Goal: Navigation & Orientation: Find specific page/section

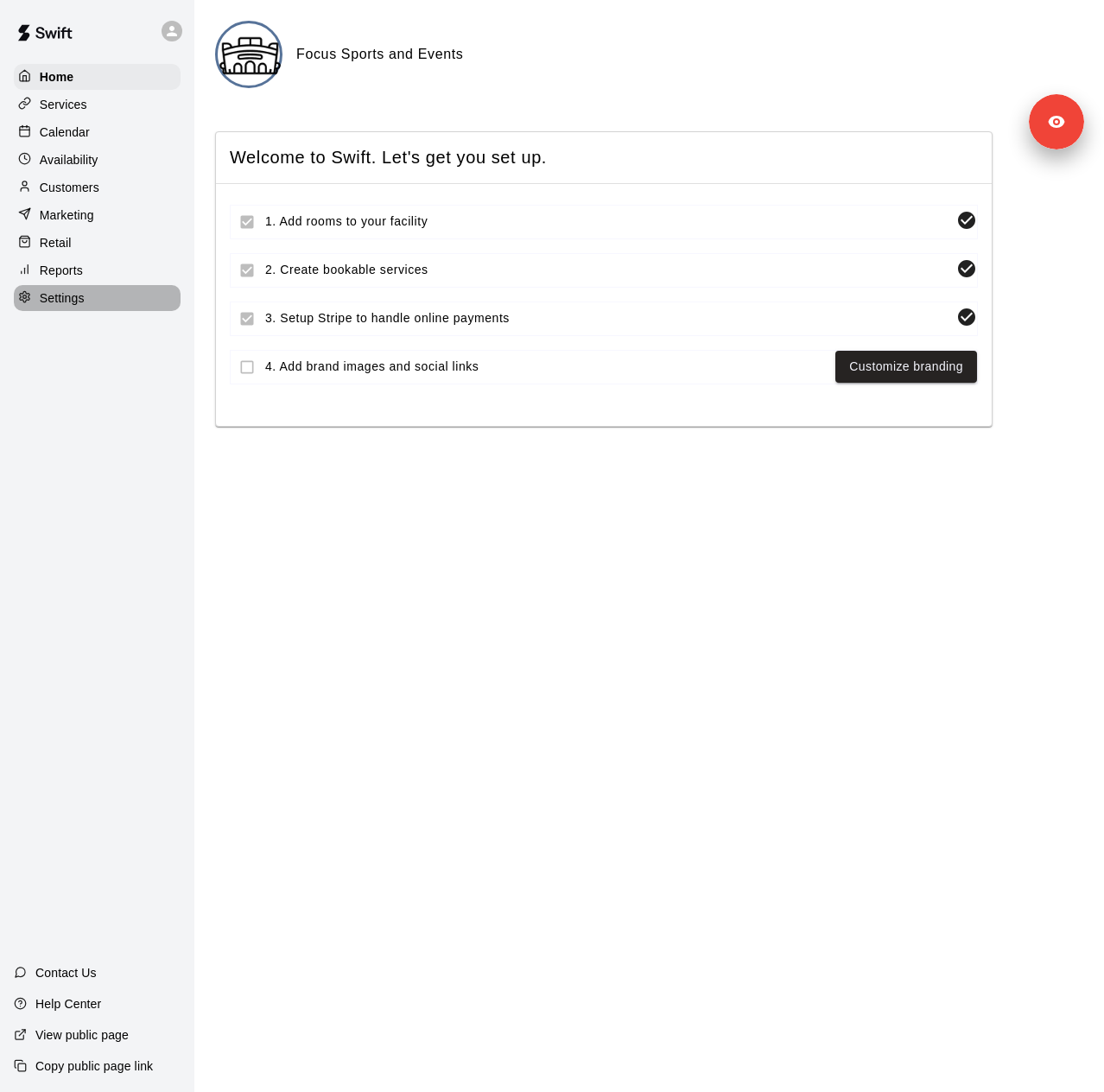
click at [79, 307] on p "Settings" at bounding box center [62, 297] width 45 height 17
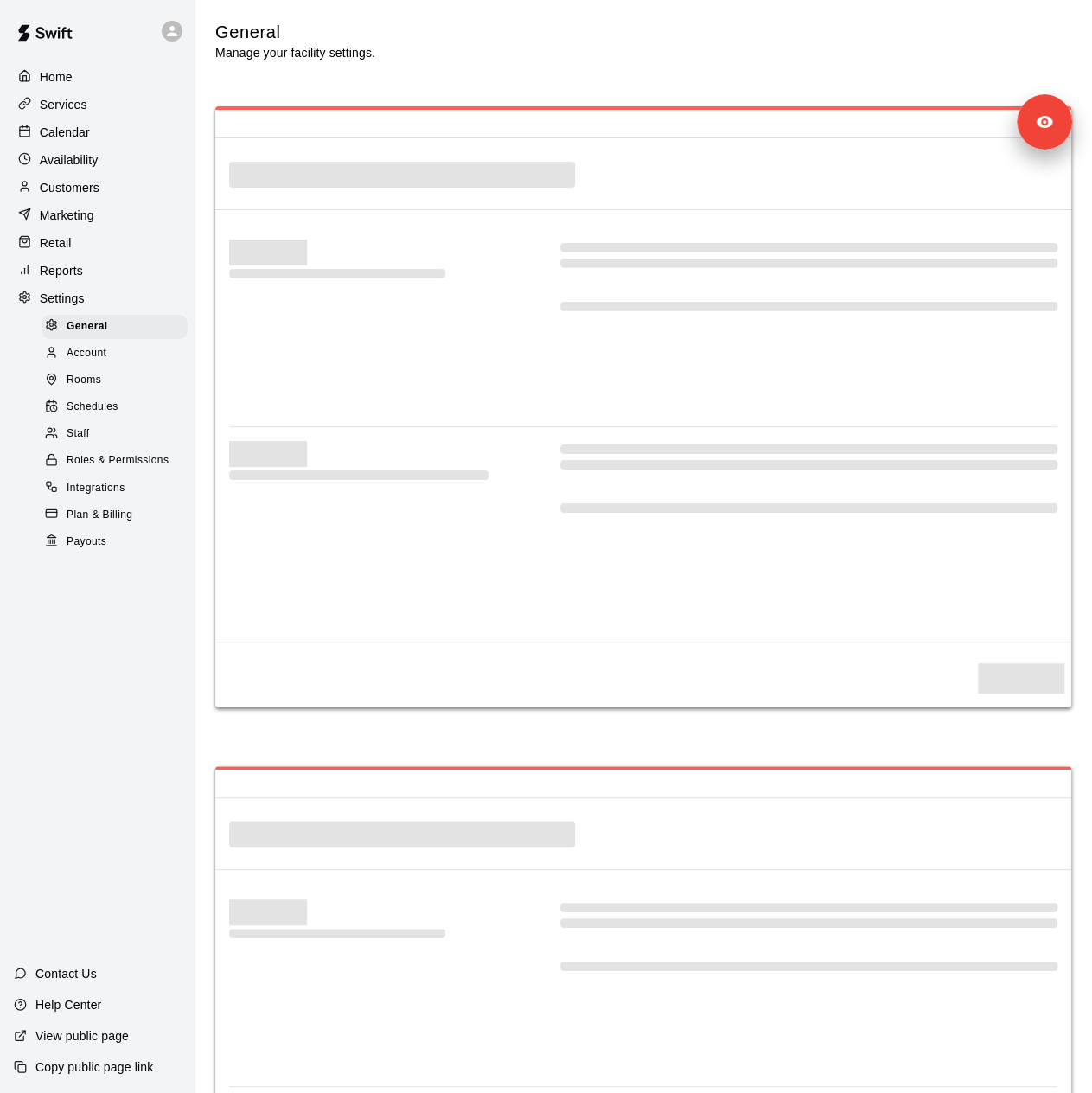
select select "**"
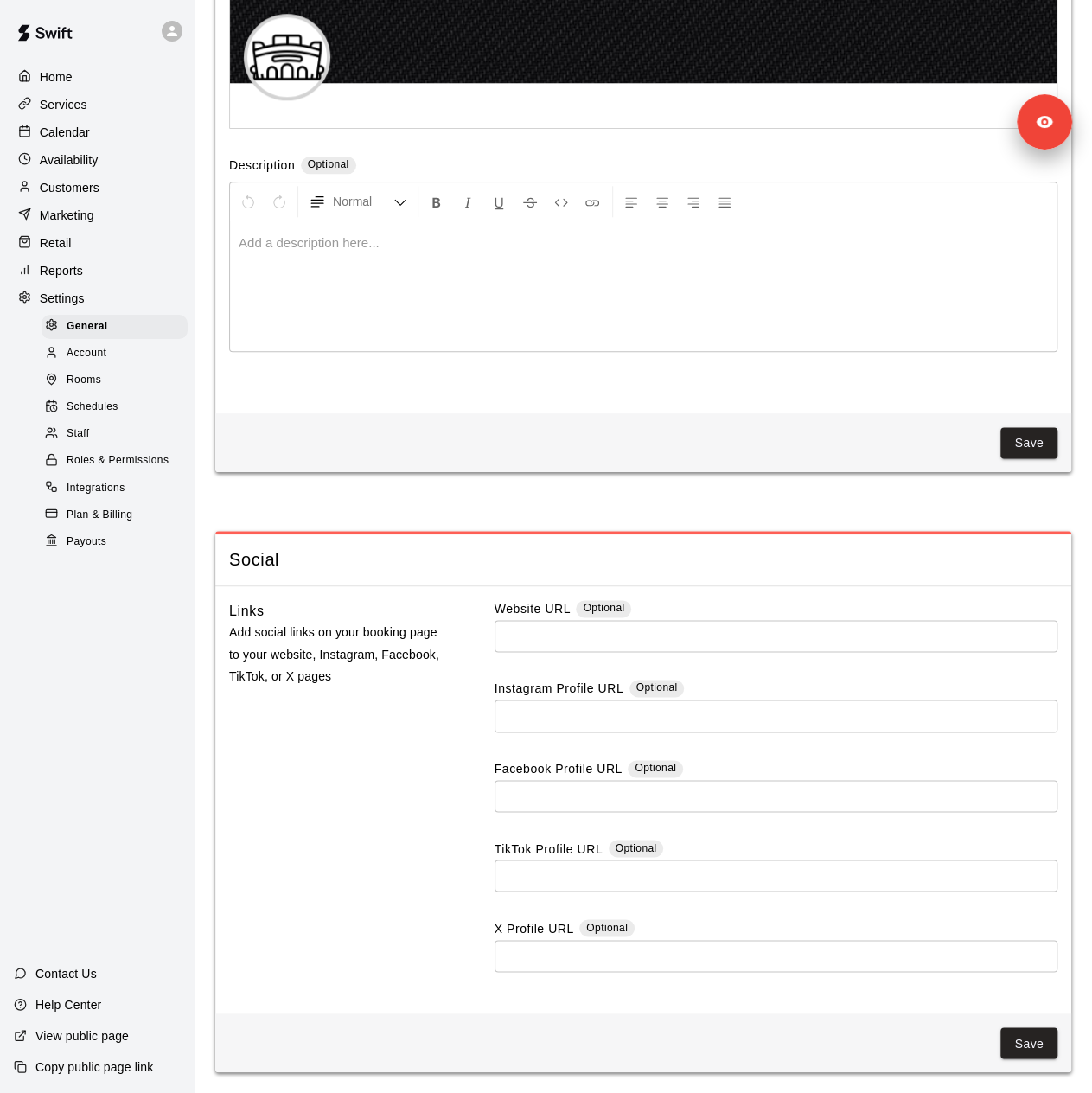
scroll to position [4167, 0]
click at [117, 554] on div "Payouts" at bounding box center [114, 542] width 146 height 24
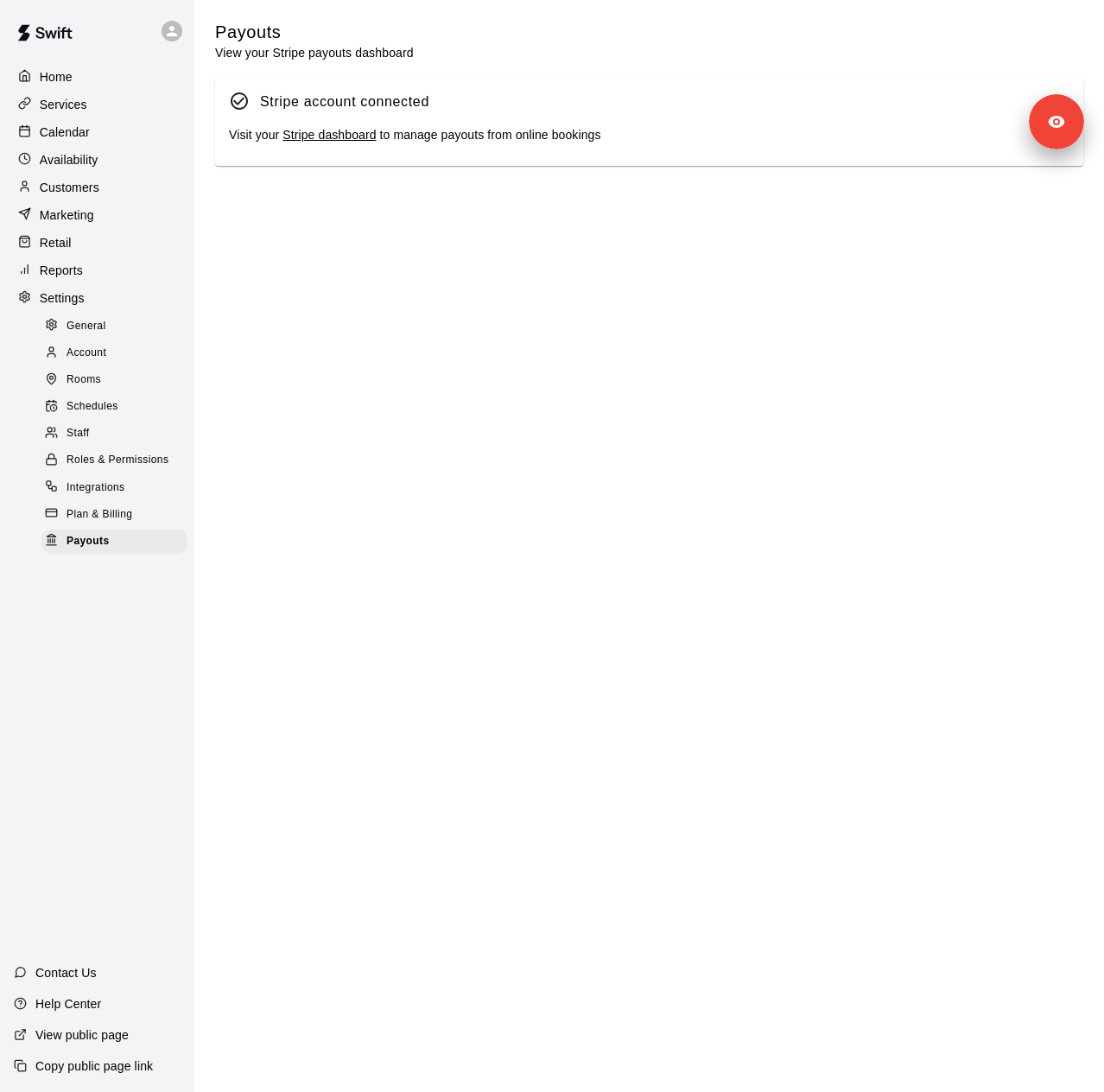
click at [95, 222] on div "Marketing" at bounding box center [96, 215] width 167 height 26
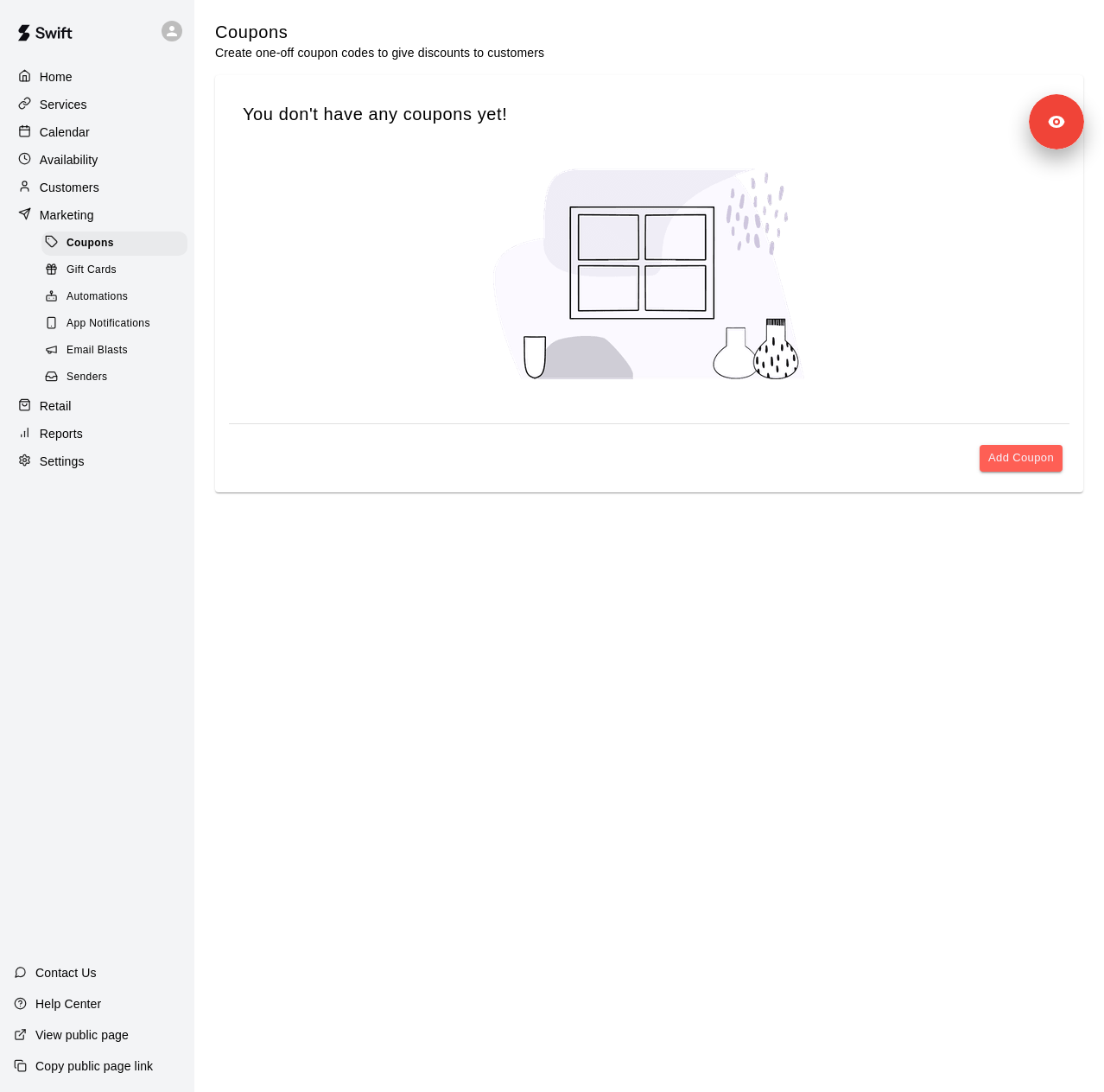
click at [63, 385] on div at bounding box center [56, 378] width 22 height 16
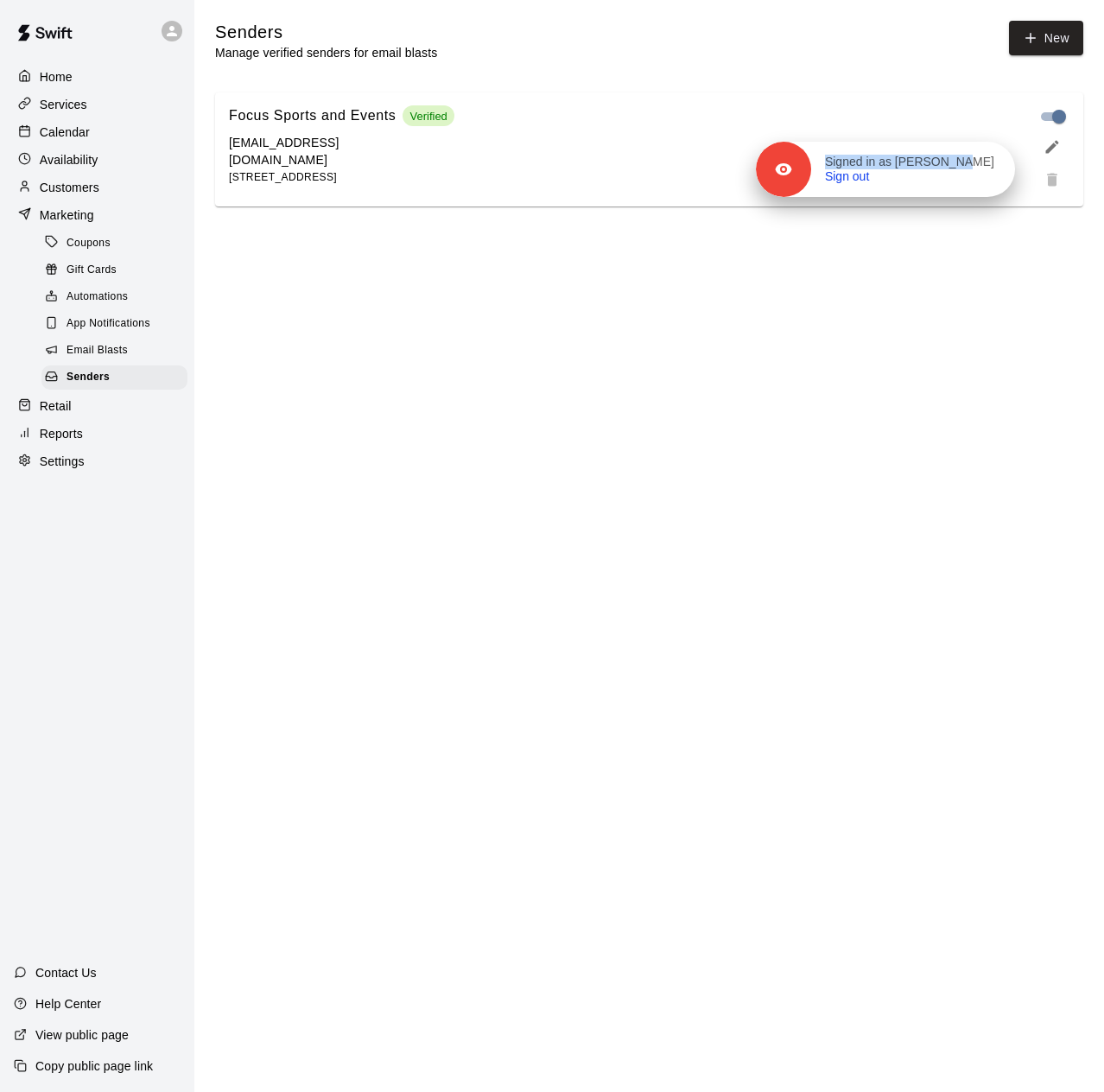
drag, startPoint x: 1045, startPoint y: 127, endPoint x: 801, endPoint y: 317, distance: 309.3
click at [811, 185] on div "Signed in as Chris Handrick Sign out" at bounding box center [913, 170] width 204 height 31
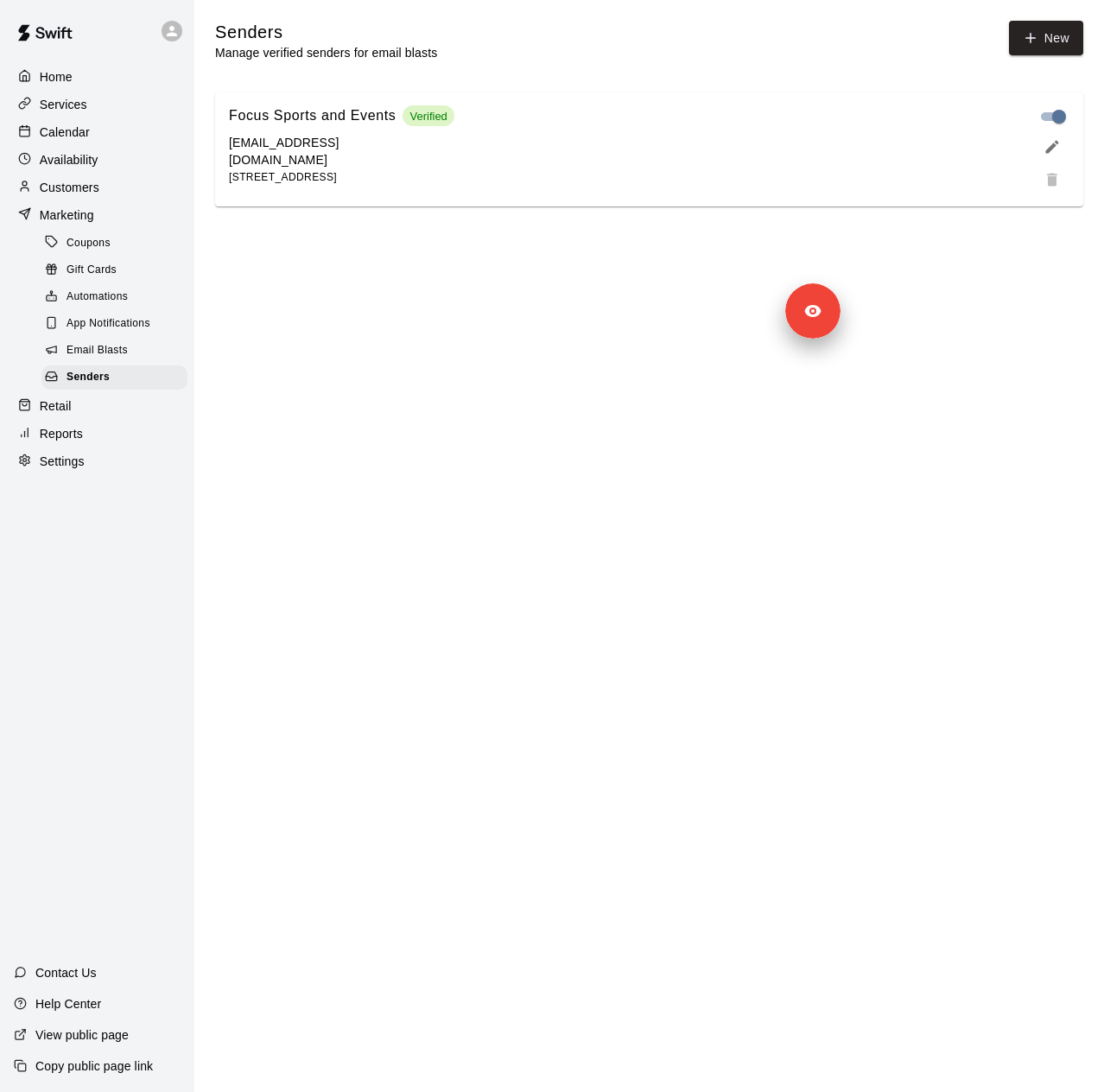
click at [95, 474] on div "Settings" at bounding box center [96, 461] width 167 height 26
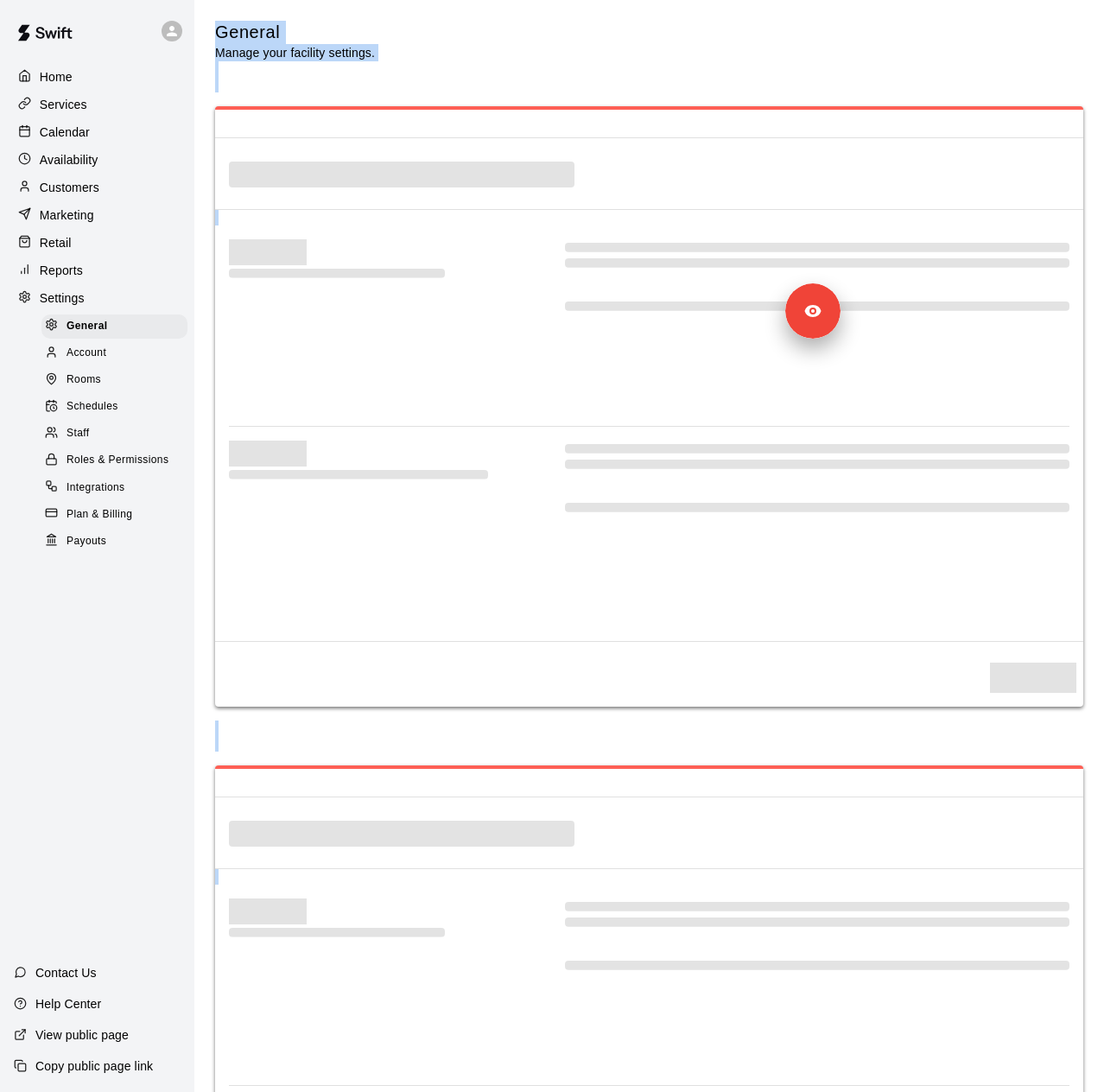
select select "**"
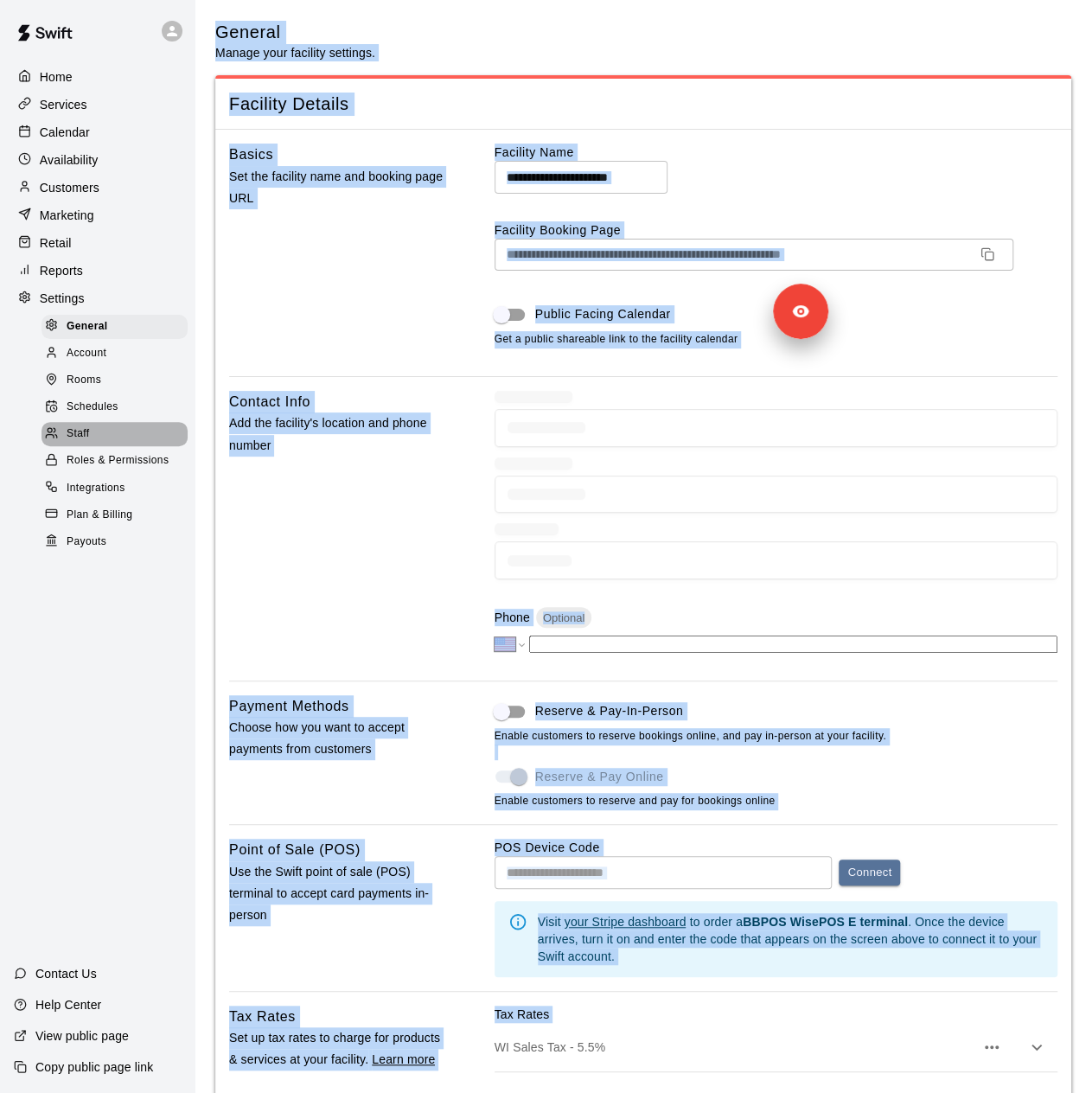
click at [90, 446] on div "Staff" at bounding box center [114, 433] width 146 height 24
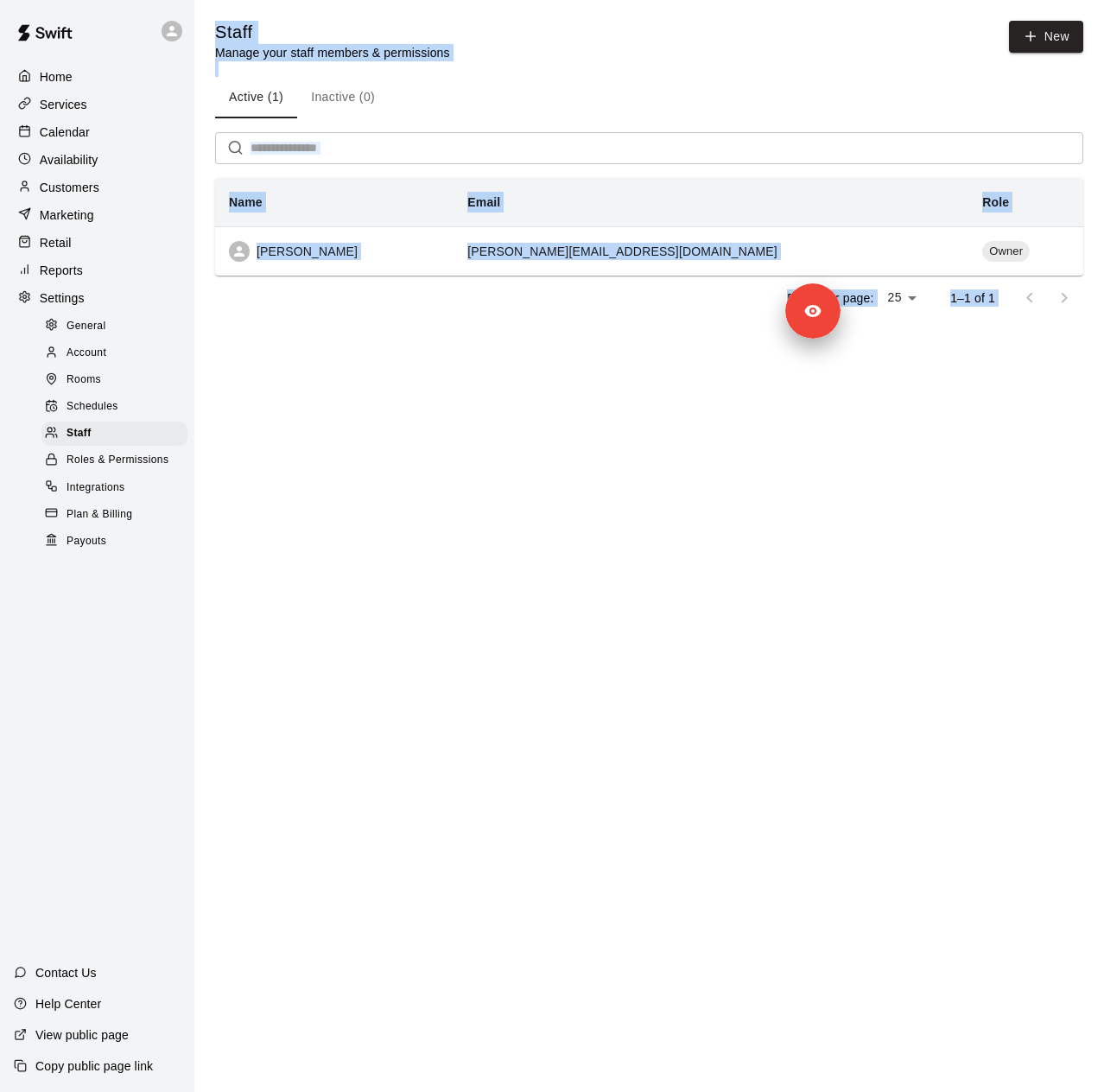
click at [392, 369] on html "Home Services Calendar Availability Customers Marketing Retail Reports Settings…" at bounding box center [552, 185] width 1104 height 369
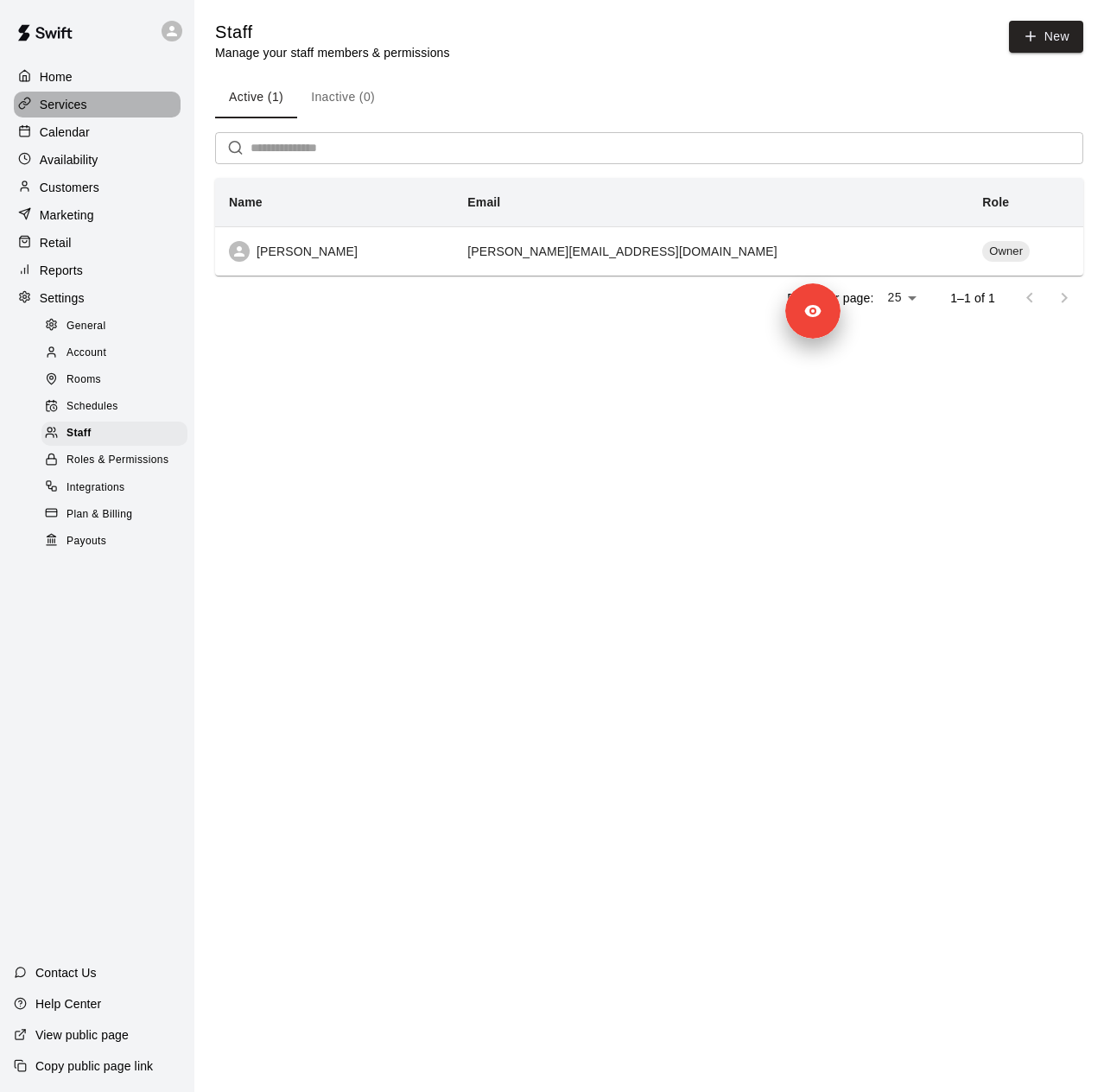
click at [84, 117] on div "Services" at bounding box center [96, 104] width 167 height 26
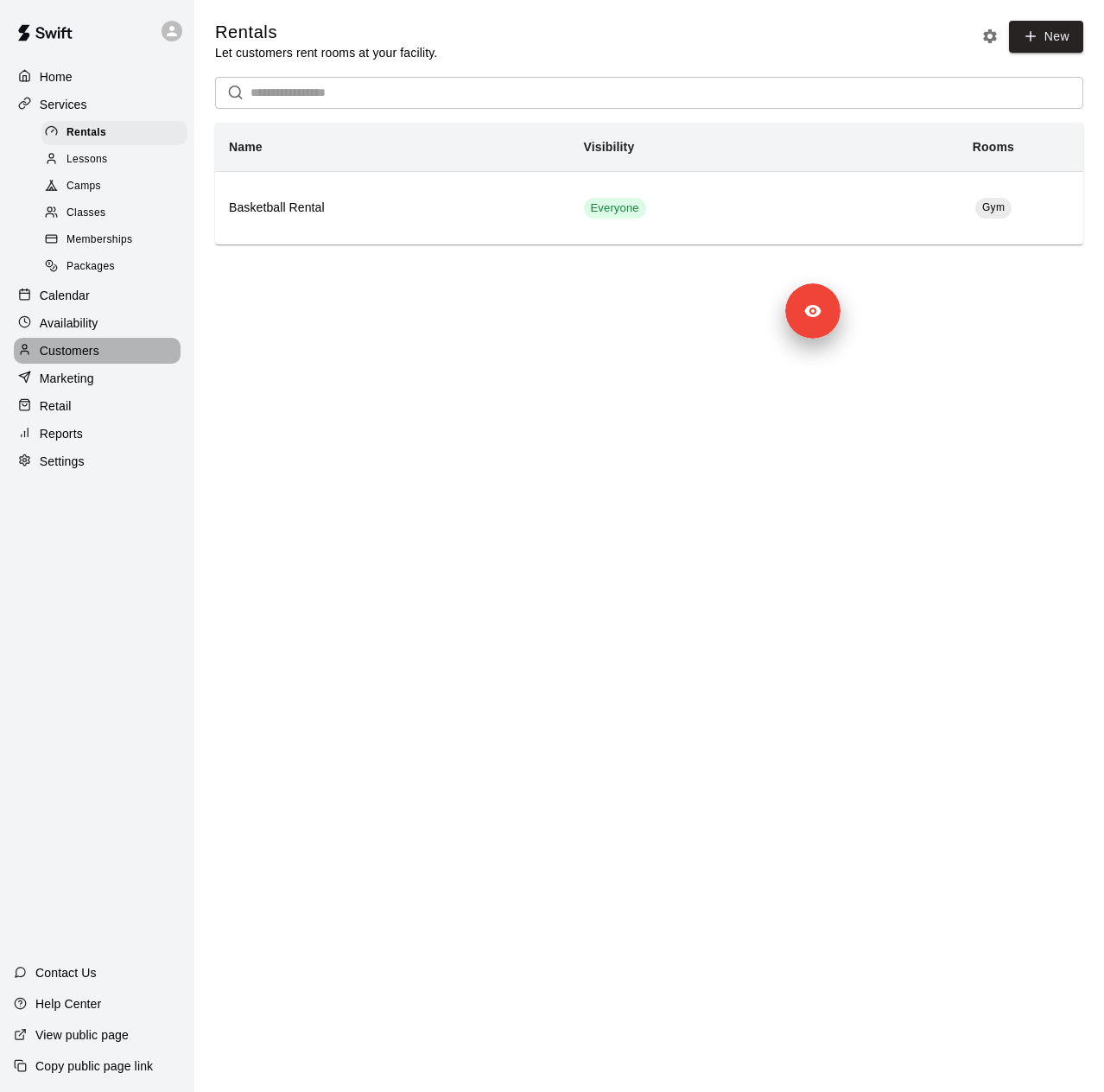
click at [92, 359] on p "Customers" at bounding box center [69, 350] width 59 height 17
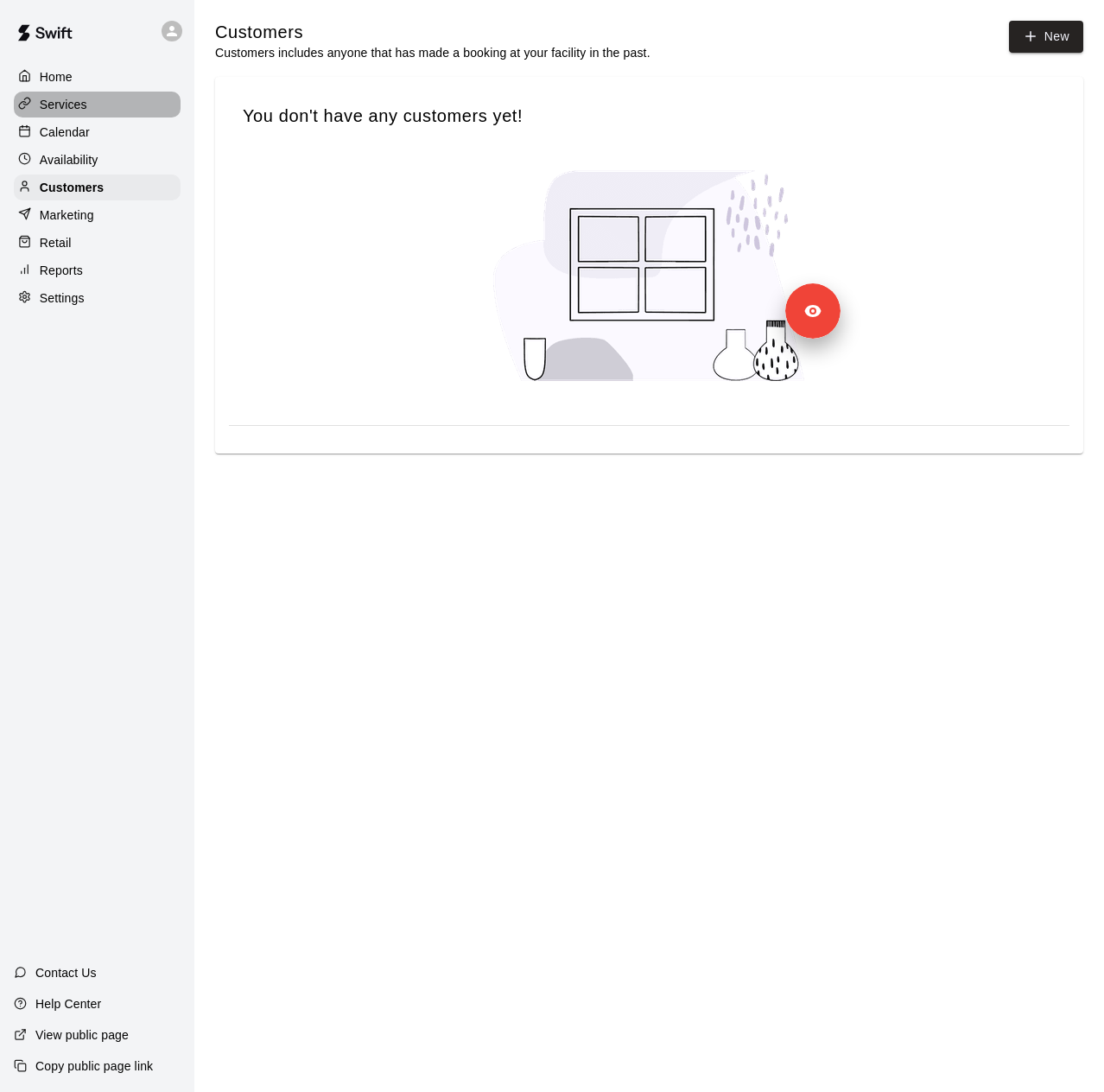
click at [79, 117] on div "Services" at bounding box center [96, 104] width 167 height 26
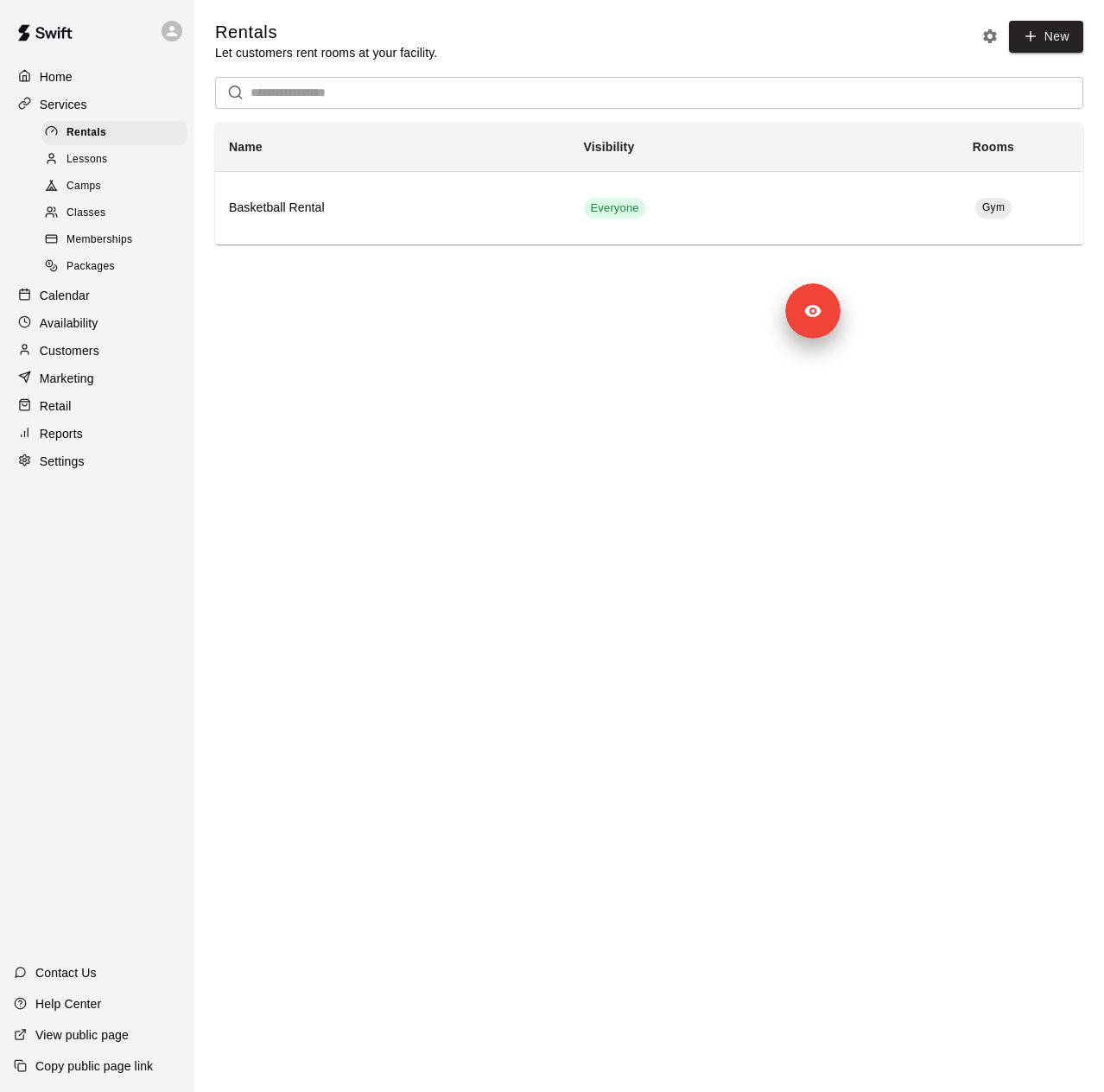
click at [73, 167] on span "Lessons" at bounding box center [87, 159] width 41 height 17
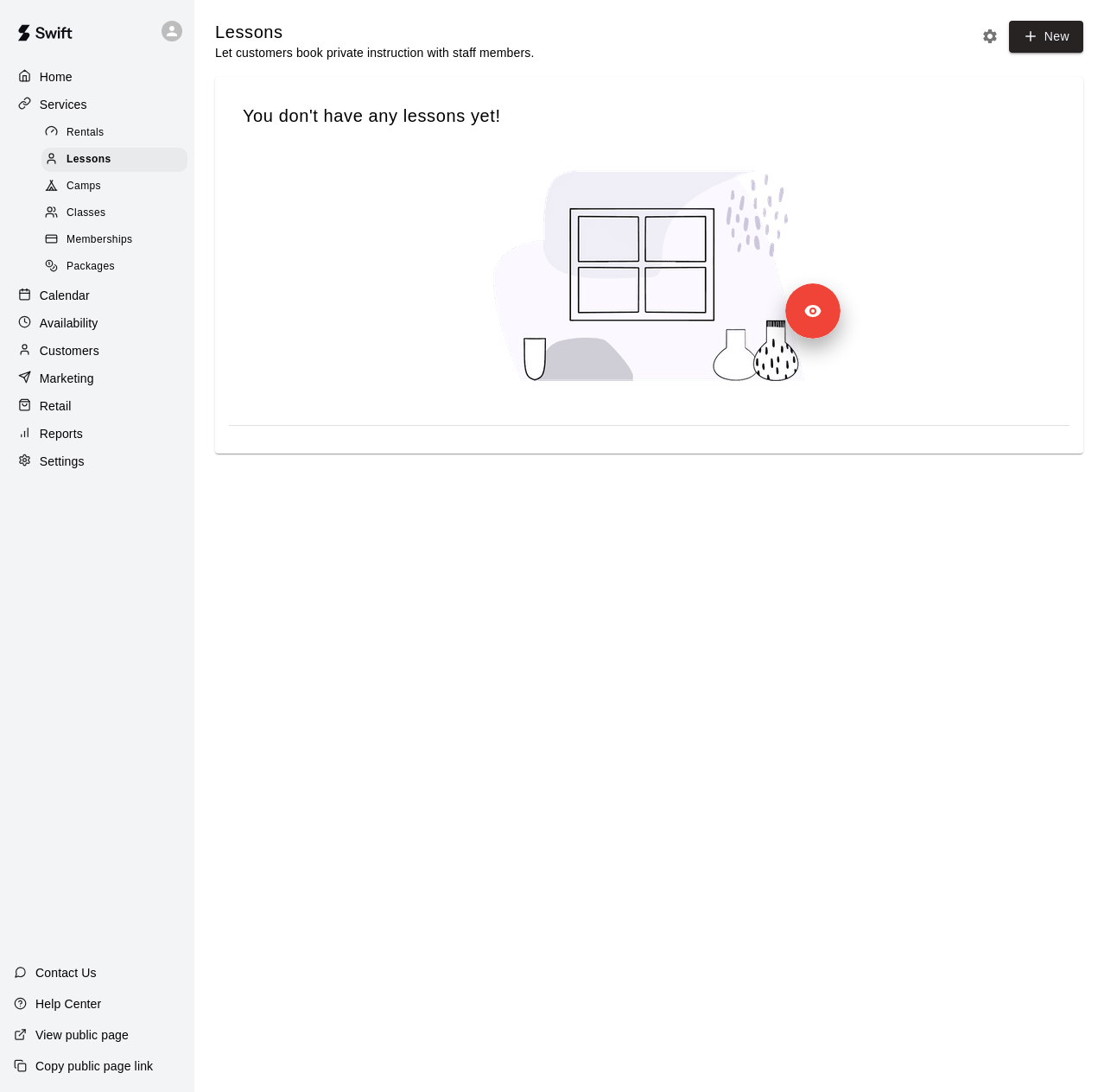
click at [73, 195] on span "Camps" at bounding box center [84, 186] width 34 height 17
click at [76, 222] on span "Classes" at bounding box center [86, 212] width 39 height 17
click at [84, 246] on span "Memberships" at bounding box center [99, 239] width 66 height 17
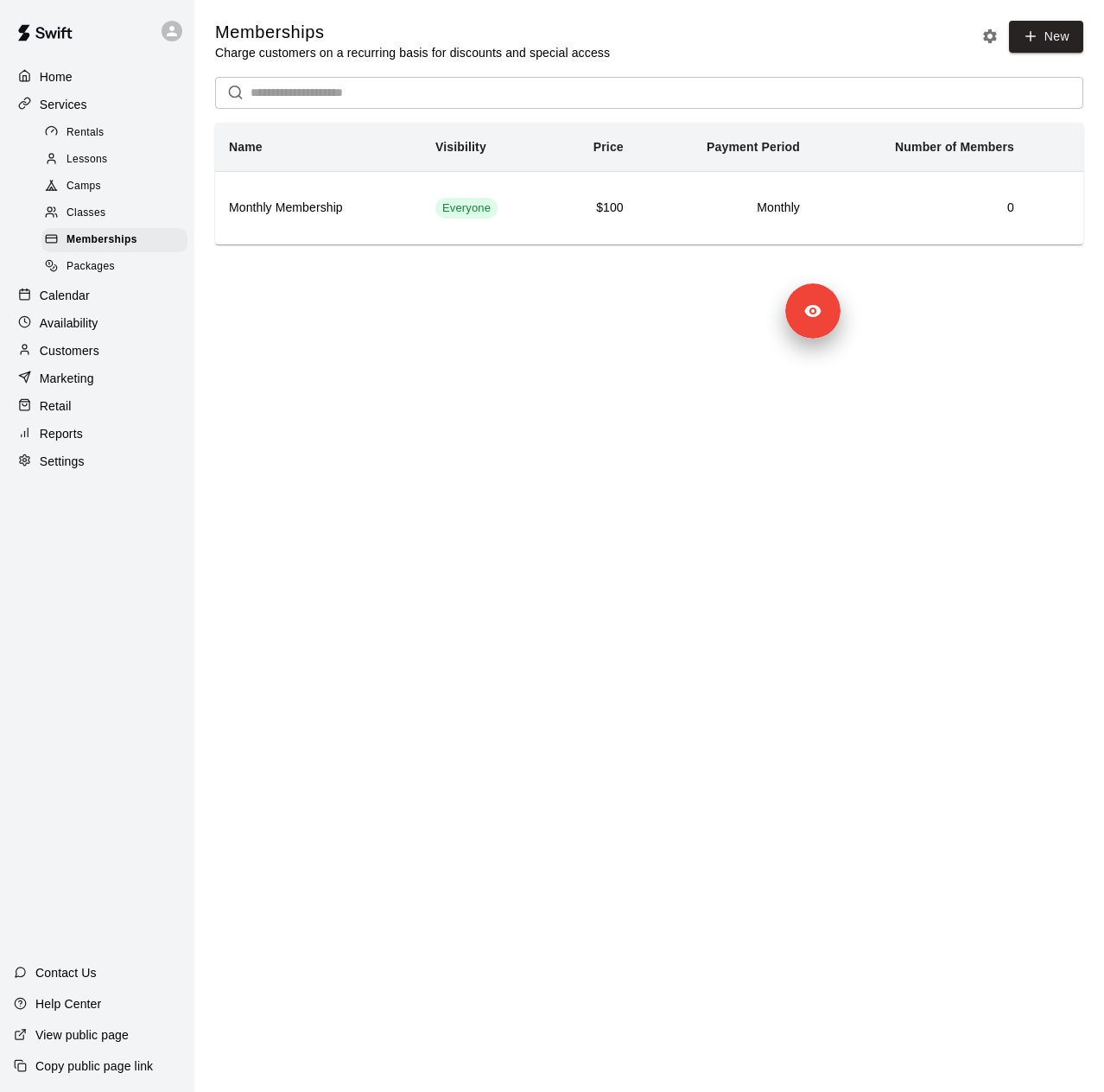
click at [90, 275] on span "Packages" at bounding box center [91, 266] width 49 height 17
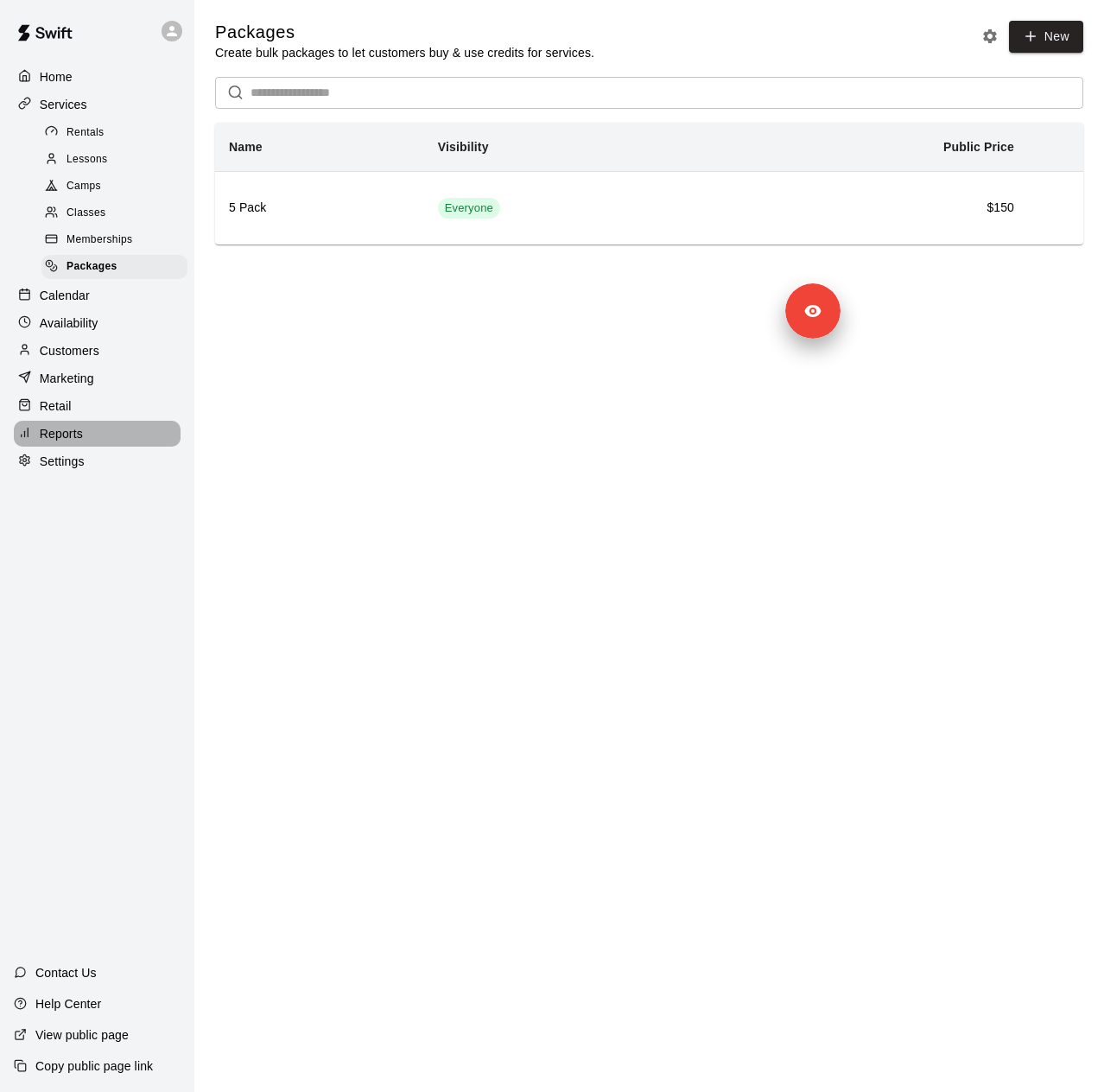
click at [87, 447] on div "Reports" at bounding box center [96, 433] width 167 height 26
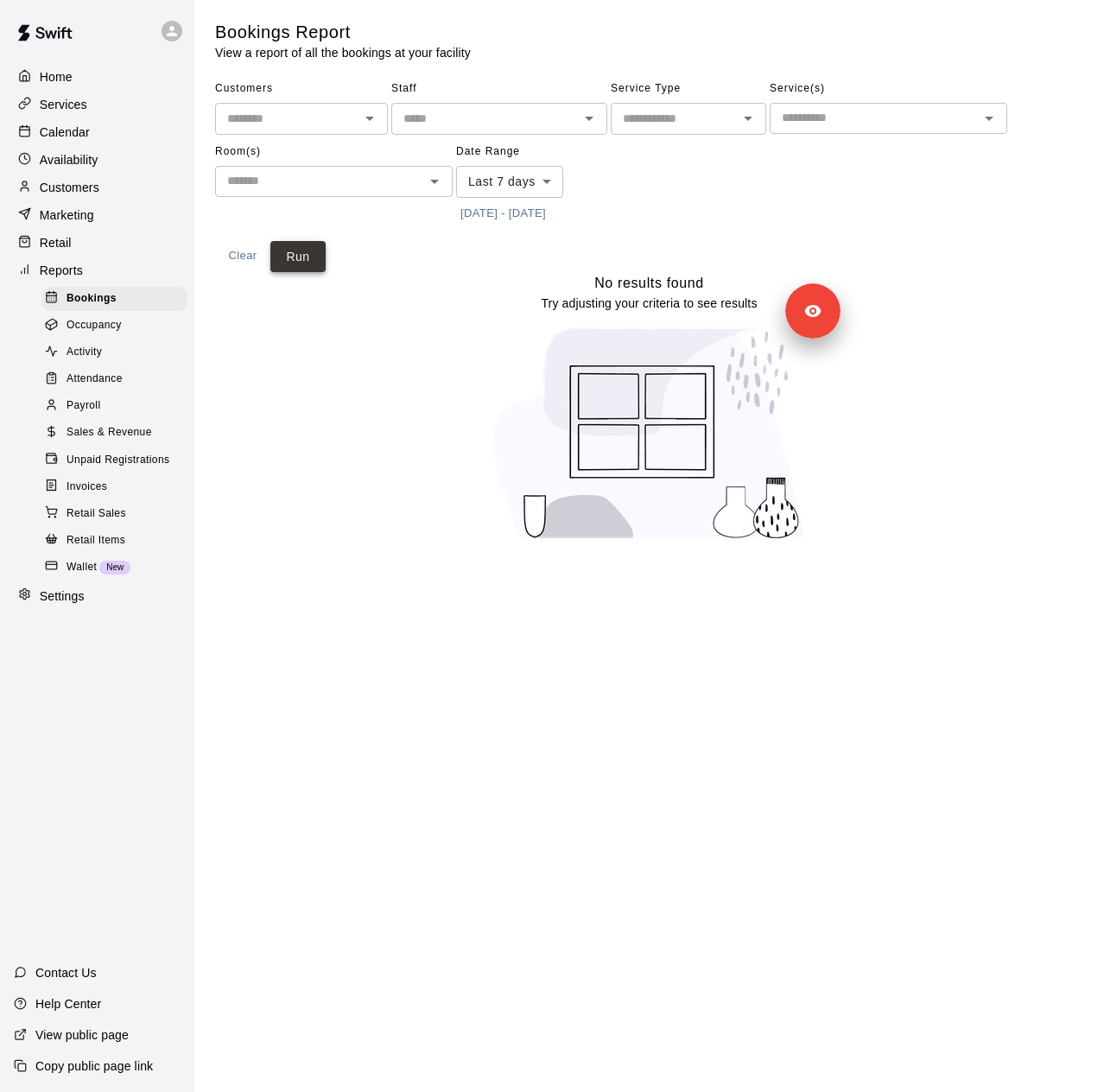
click at [311, 256] on button "Run" at bounding box center [297, 257] width 55 height 32
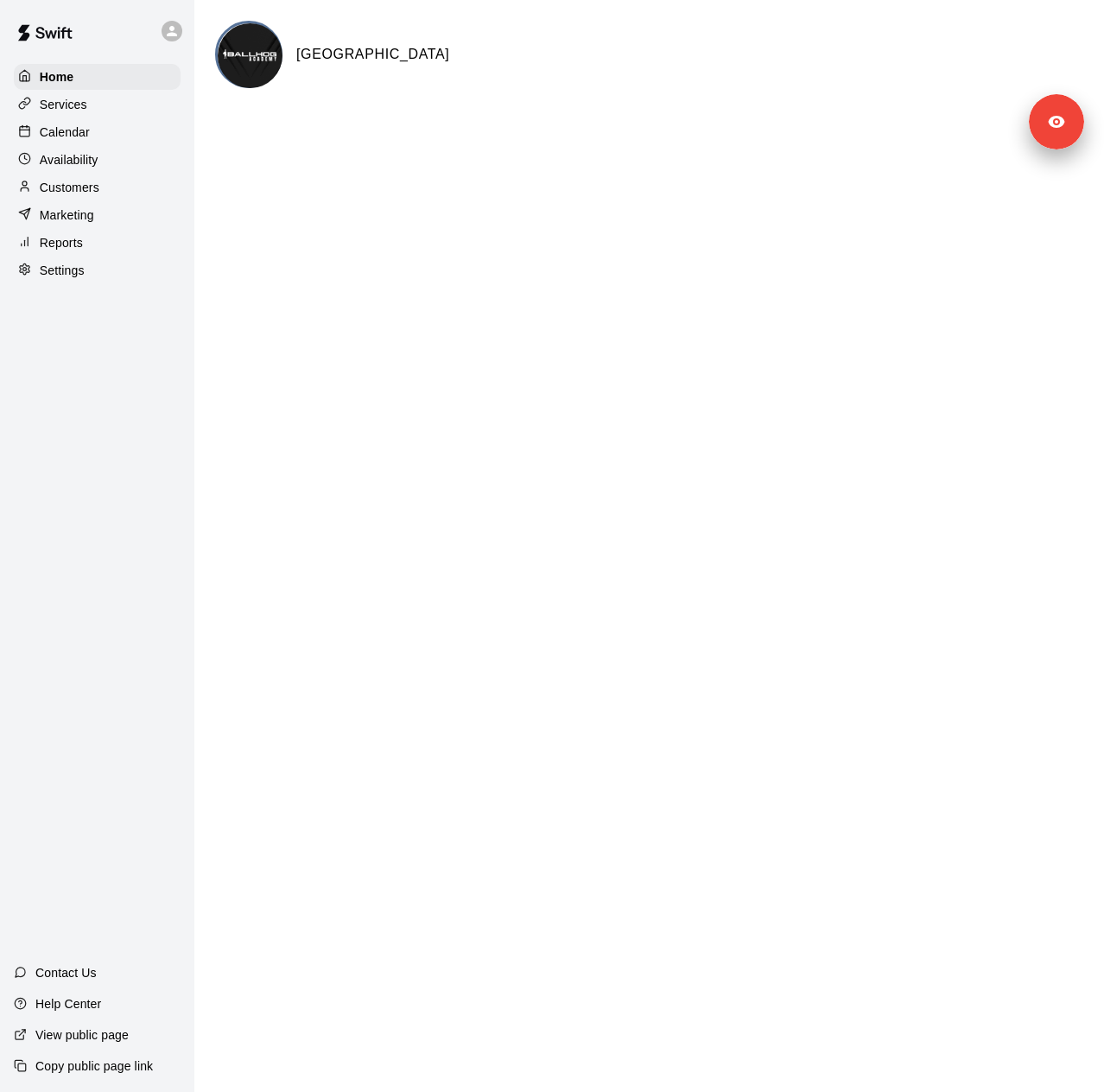
click at [90, 284] on div "Settings" at bounding box center [96, 270] width 167 height 26
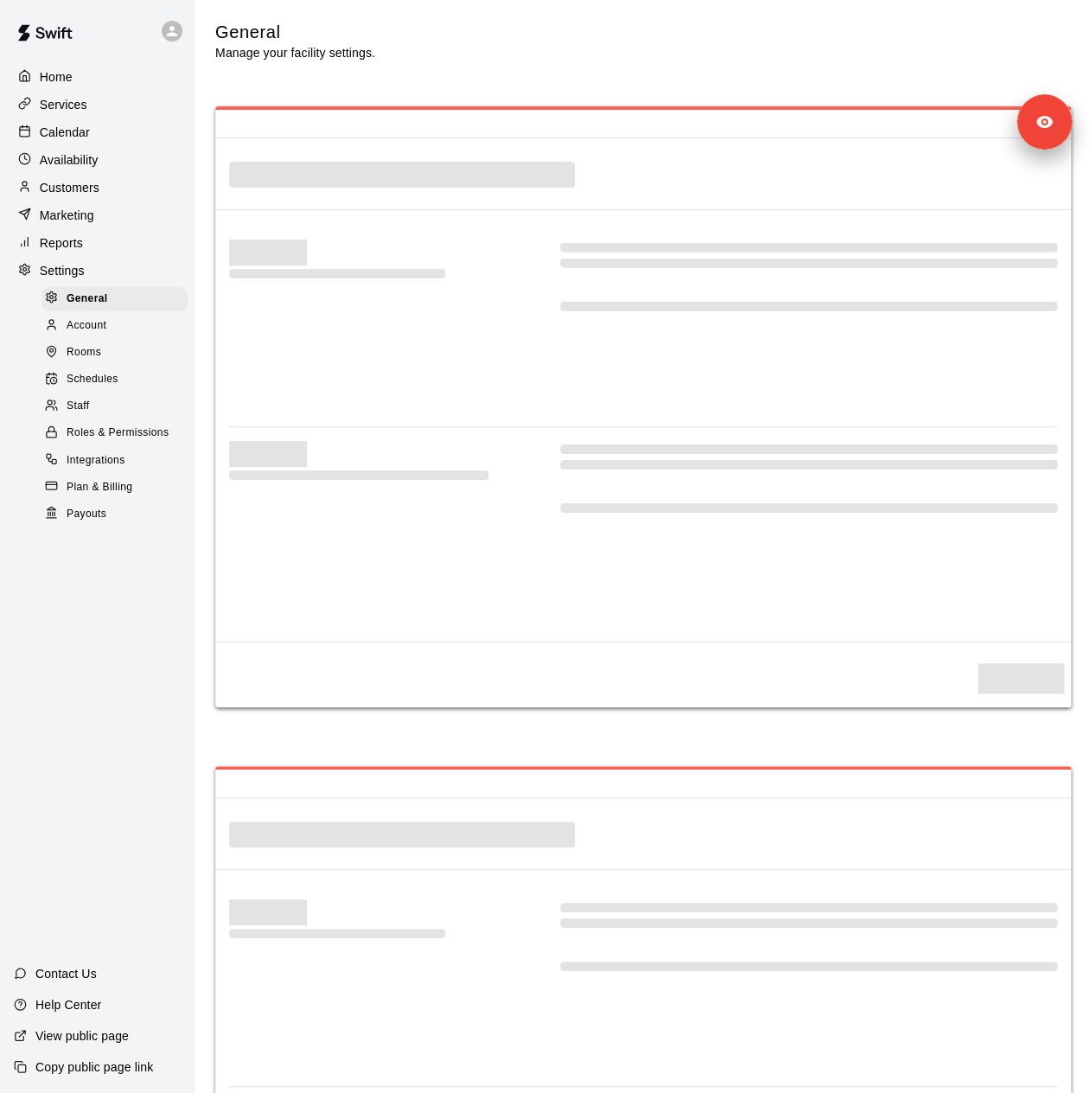
select select "**"
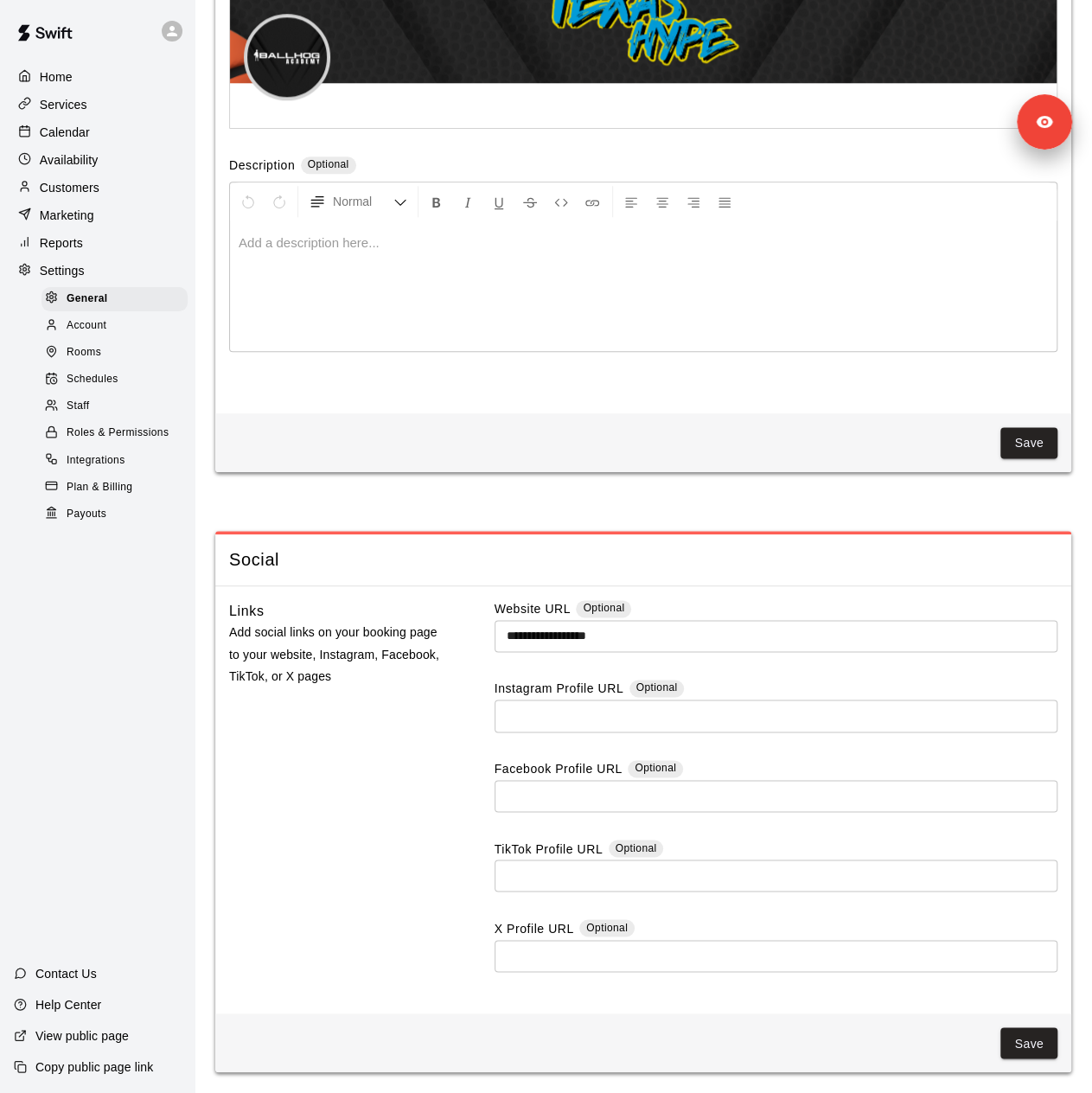
scroll to position [4167, 0]
click at [105, 415] on div "Staff" at bounding box center [114, 406] width 146 height 24
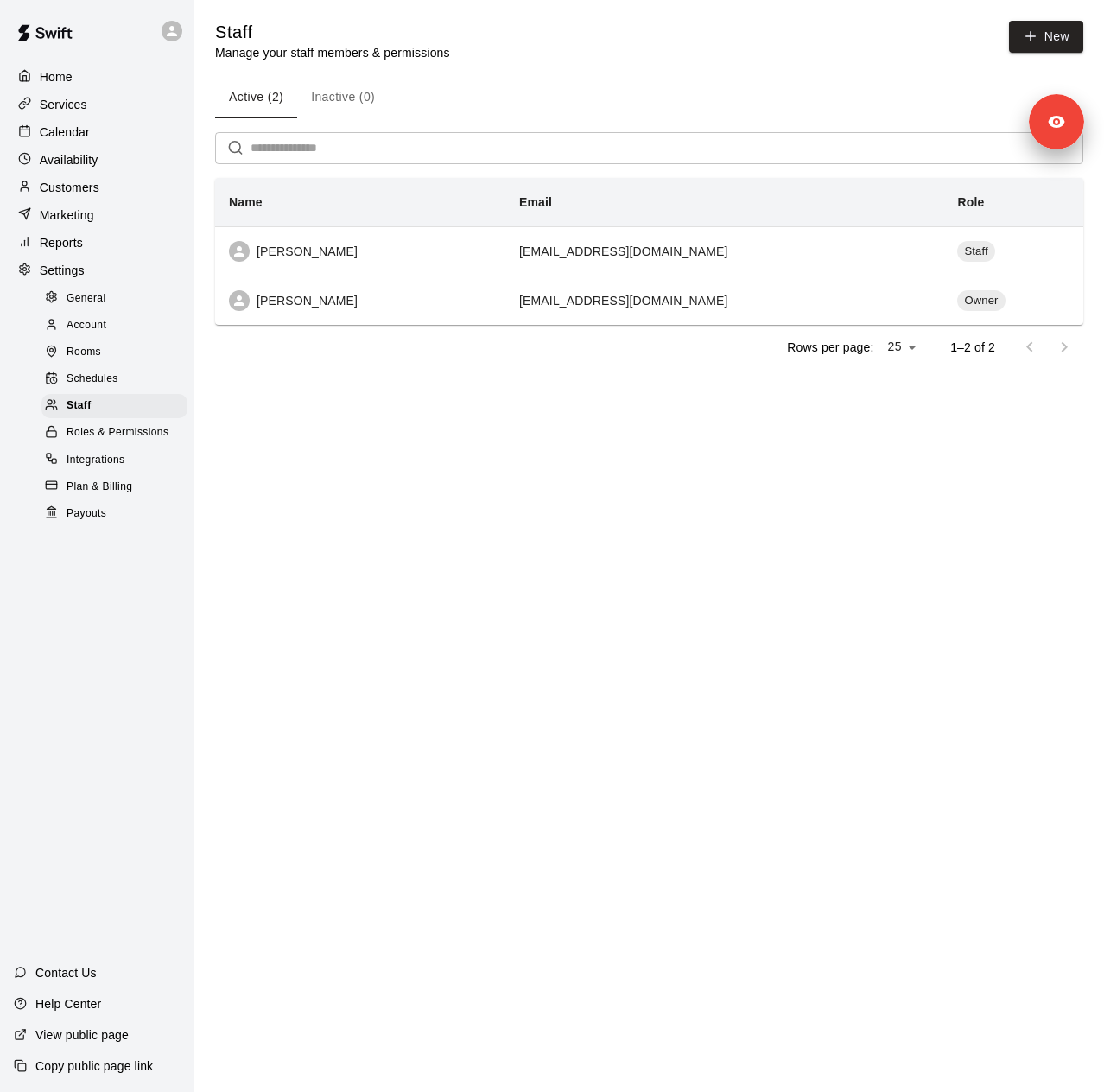
click at [86, 188] on p "Customers" at bounding box center [69, 187] width 59 height 17
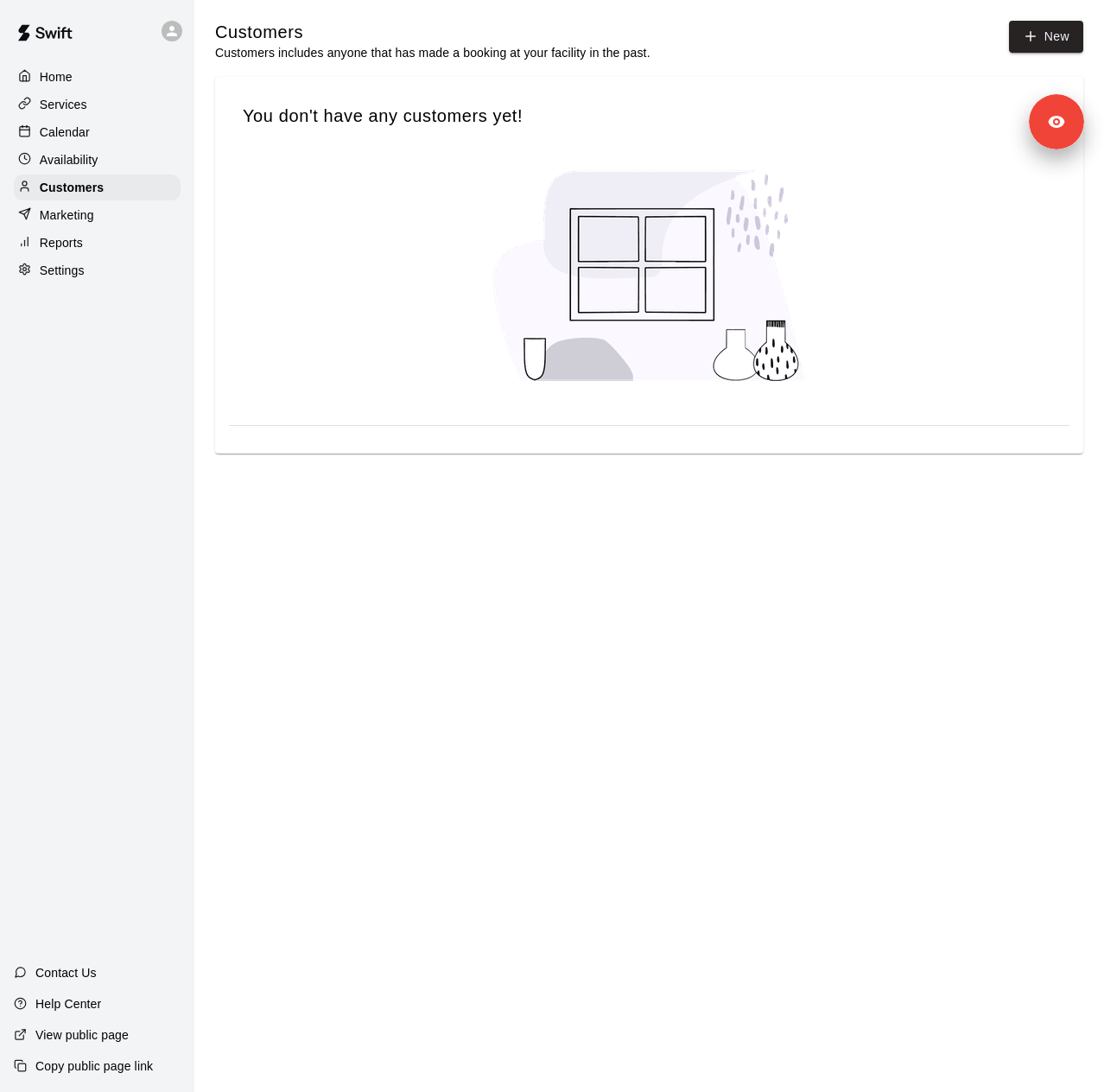
click at [85, 256] on div "Reports" at bounding box center [96, 242] width 167 height 26
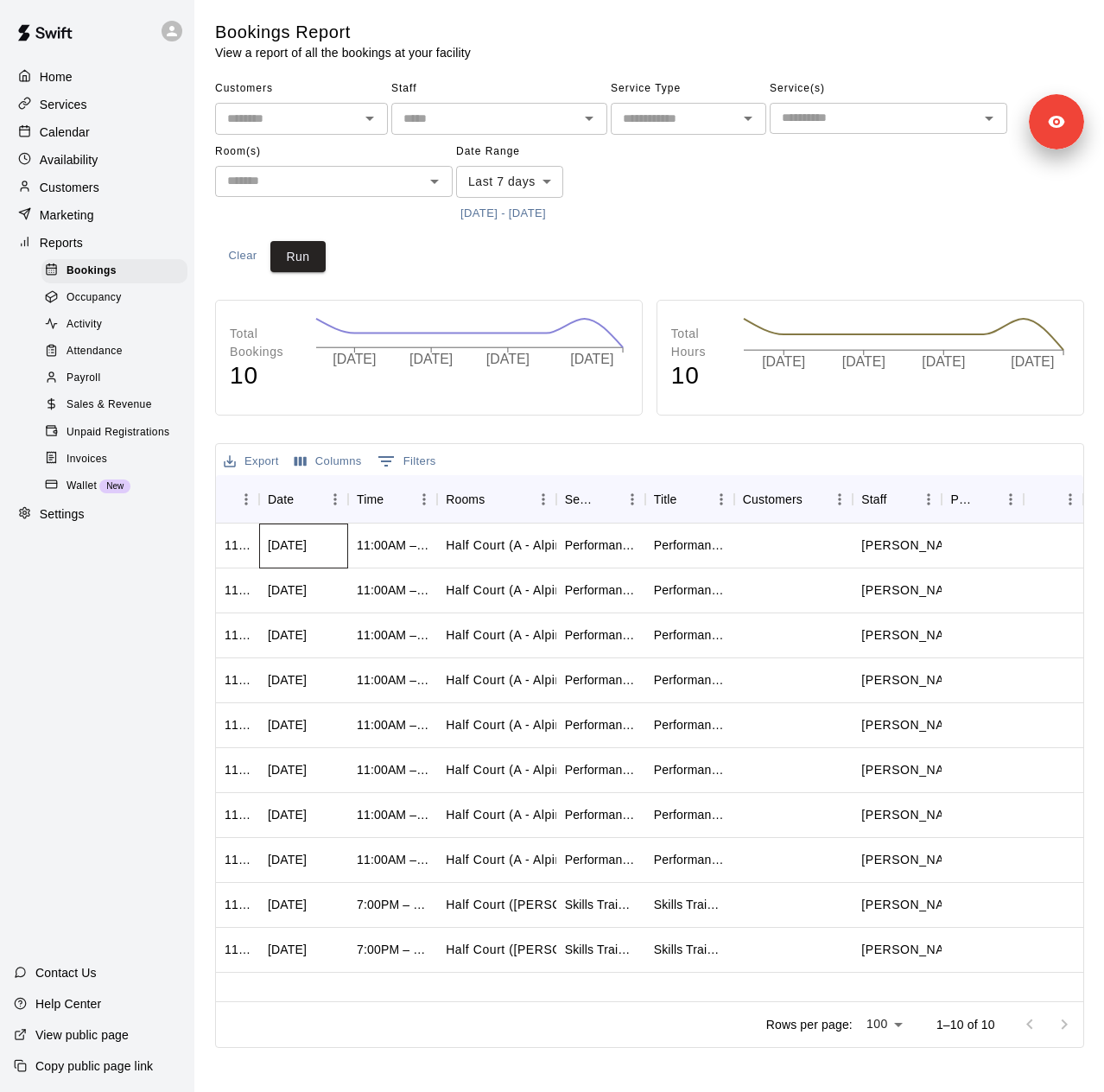
click at [296, 548] on div "[DATE]" at bounding box center [286, 545] width 39 height 17
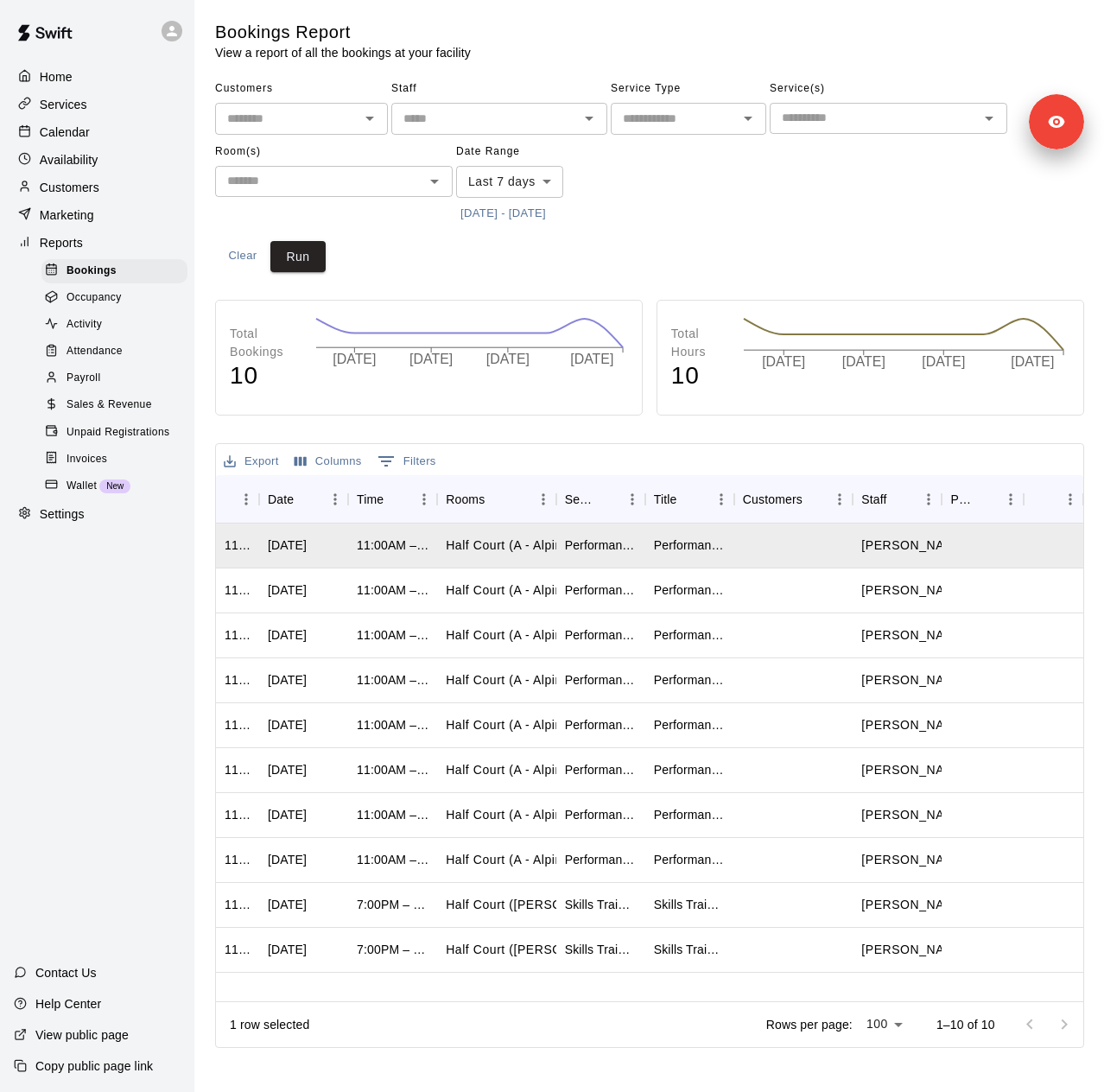
click at [176, 647] on div "Home Services Calendar Availability Customers Marketing Reports Bookings Occupa…" at bounding box center [97, 546] width 195 height 1092
click at [517, 189] on body "Home Services Calendar Availability Customers Marketing Reports Bookings Occupa…" at bounding box center [552, 528] width 1104 height 1055
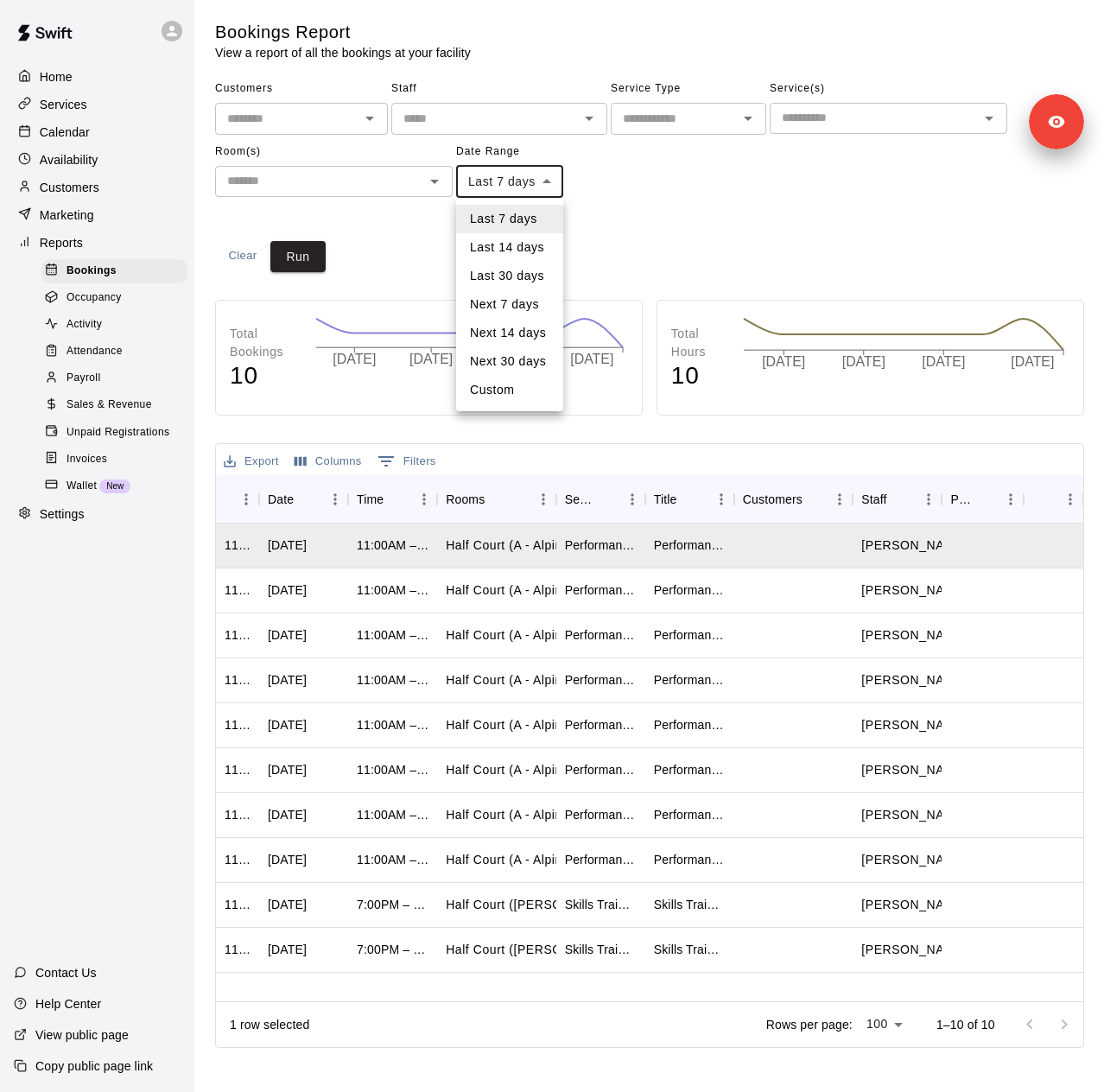
click at [510, 400] on li "Custom" at bounding box center [510, 390] width 107 height 29
type input "******"
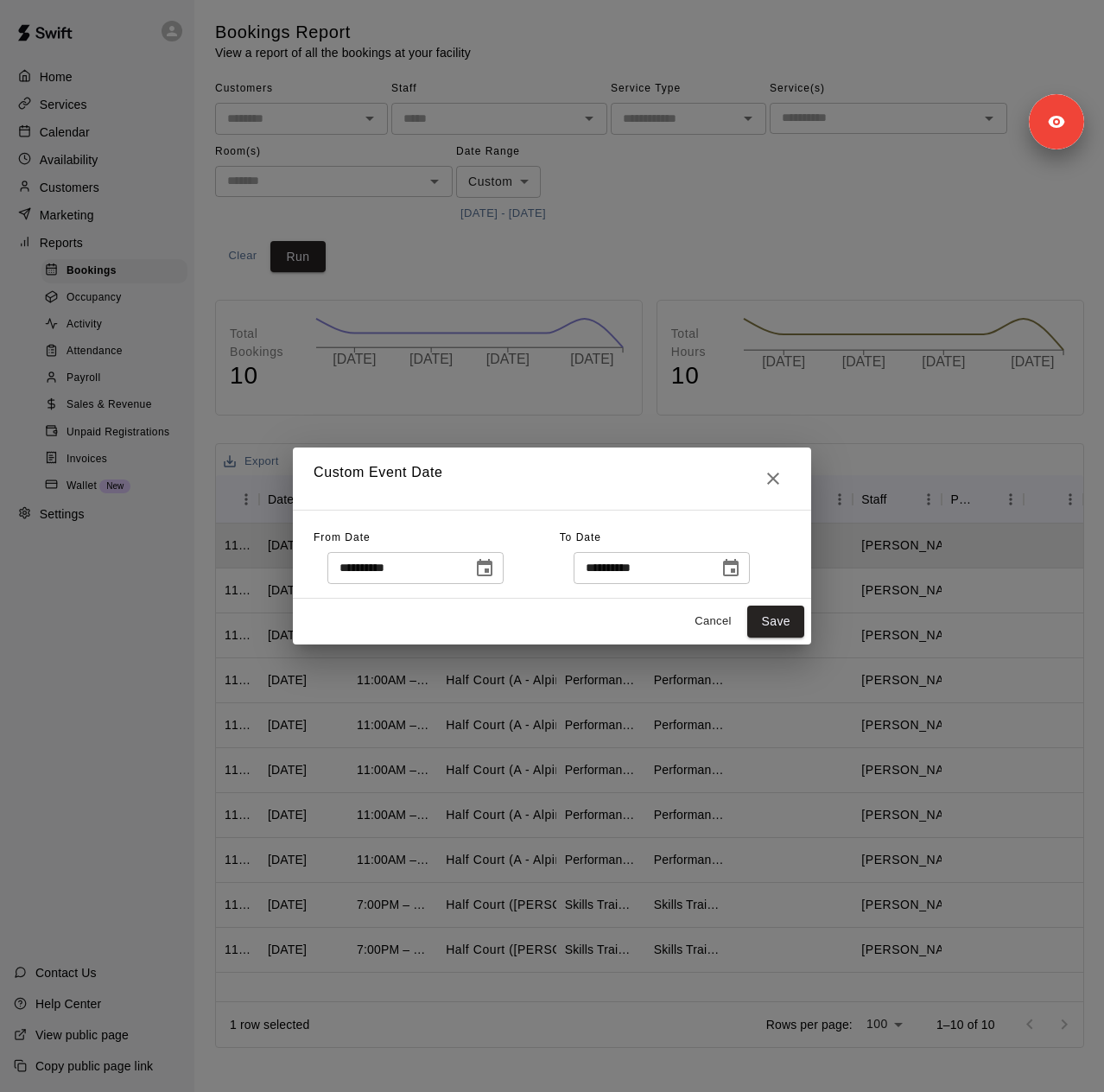
click at [493, 570] on icon "Choose date, selected date is Aug 5, 2025" at bounding box center [484, 567] width 15 height 17
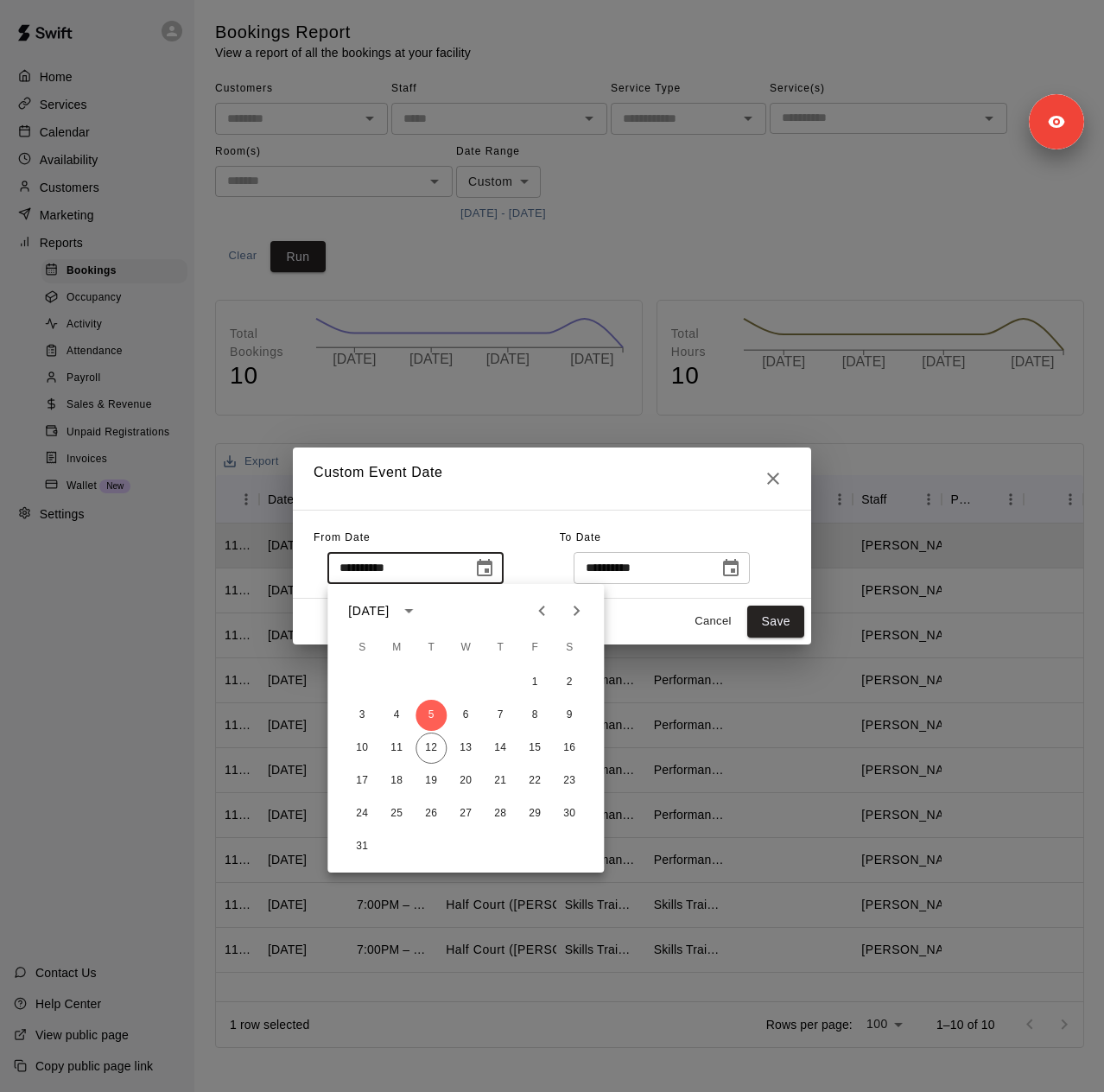
click at [539, 615] on icon "Previous month" at bounding box center [541, 610] width 21 height 21
click at [354, 678] on button "1" at bounding box center [362, 682] width 32 height 32
type input "**********"
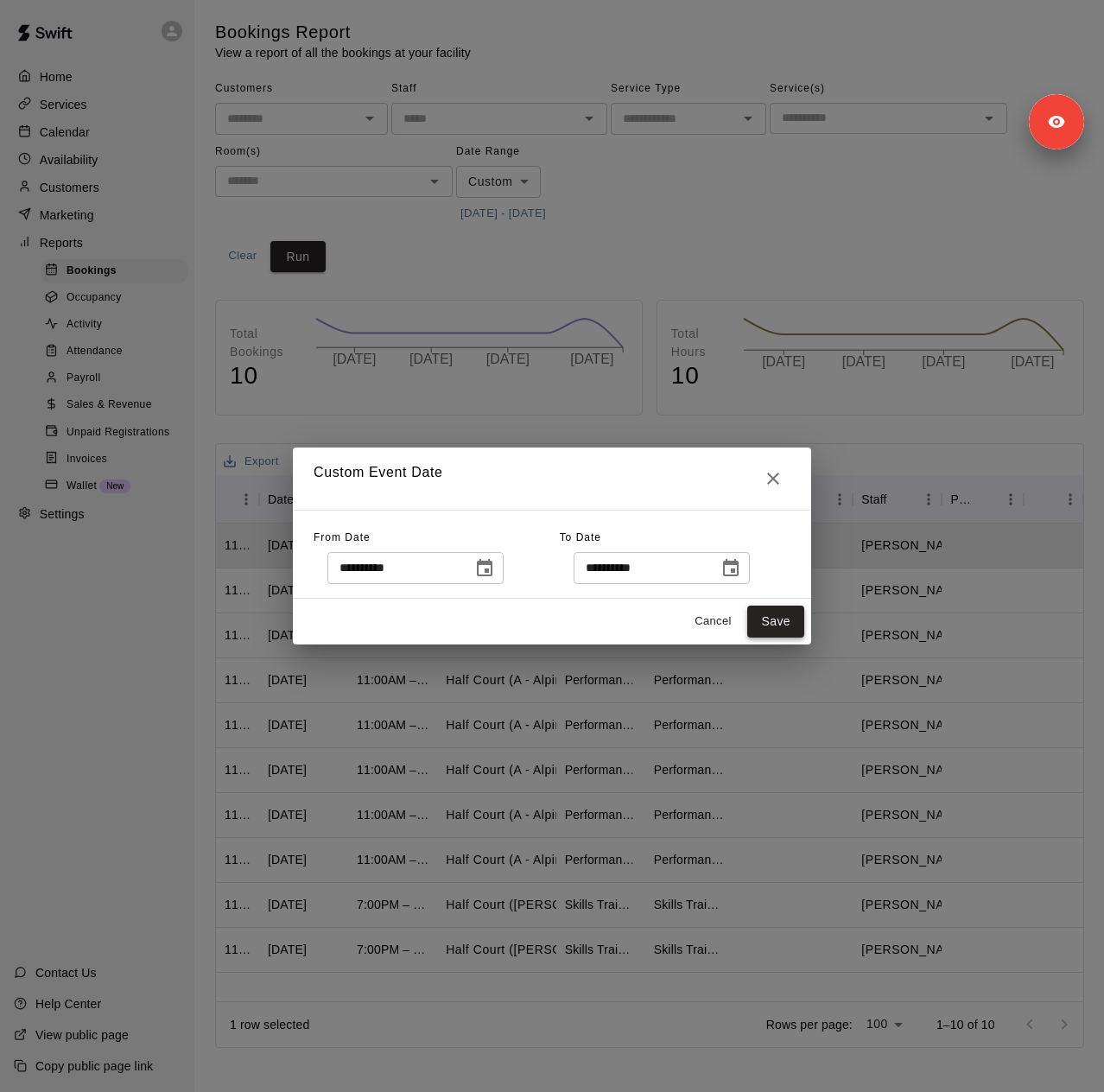
click at [774, 629] on button "Save" at bounding box center [775, 622] width 57 height 32
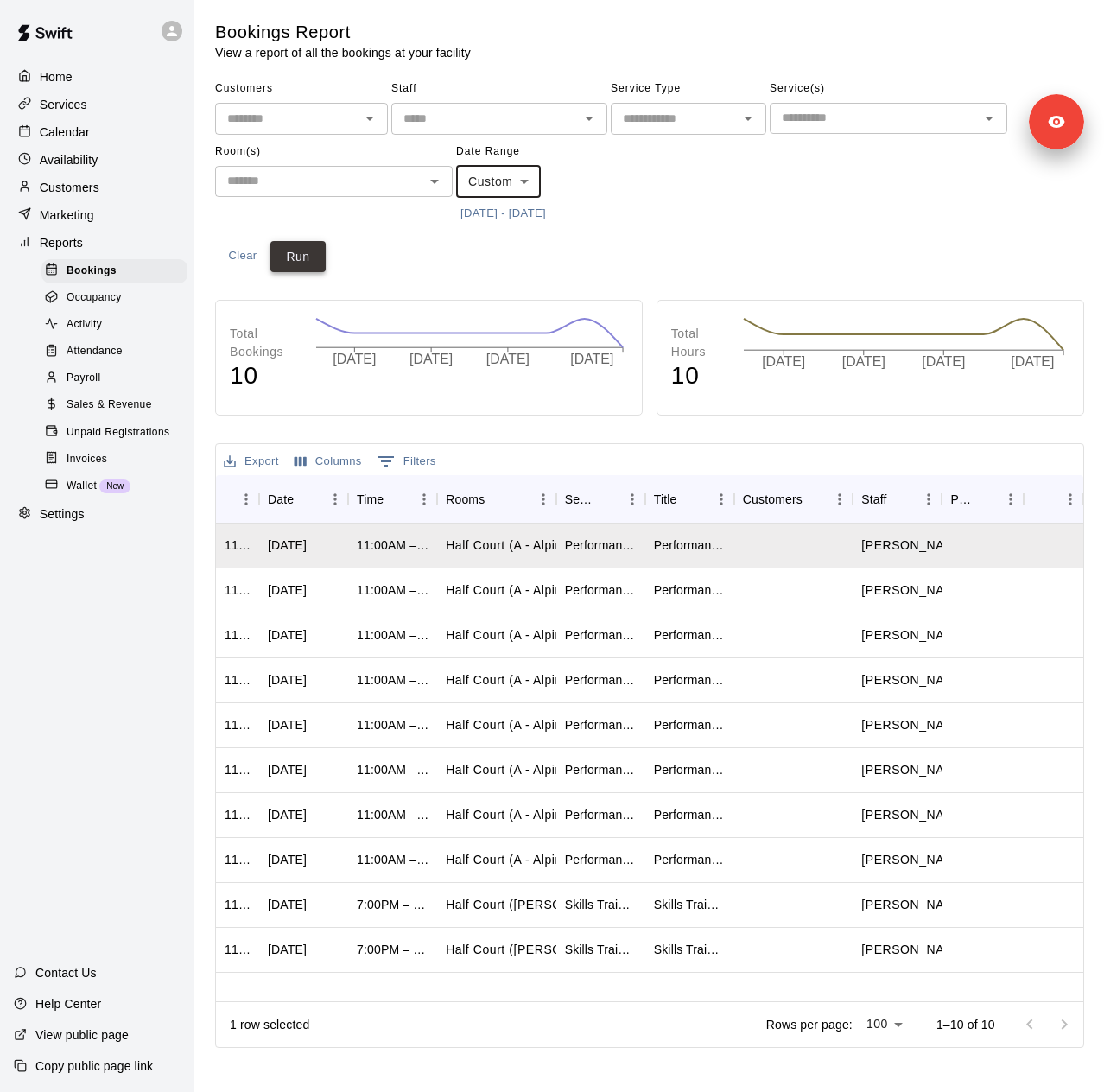
click at [282, 253] on button "Run" at bounding box center [297, 257] width 55 height 32
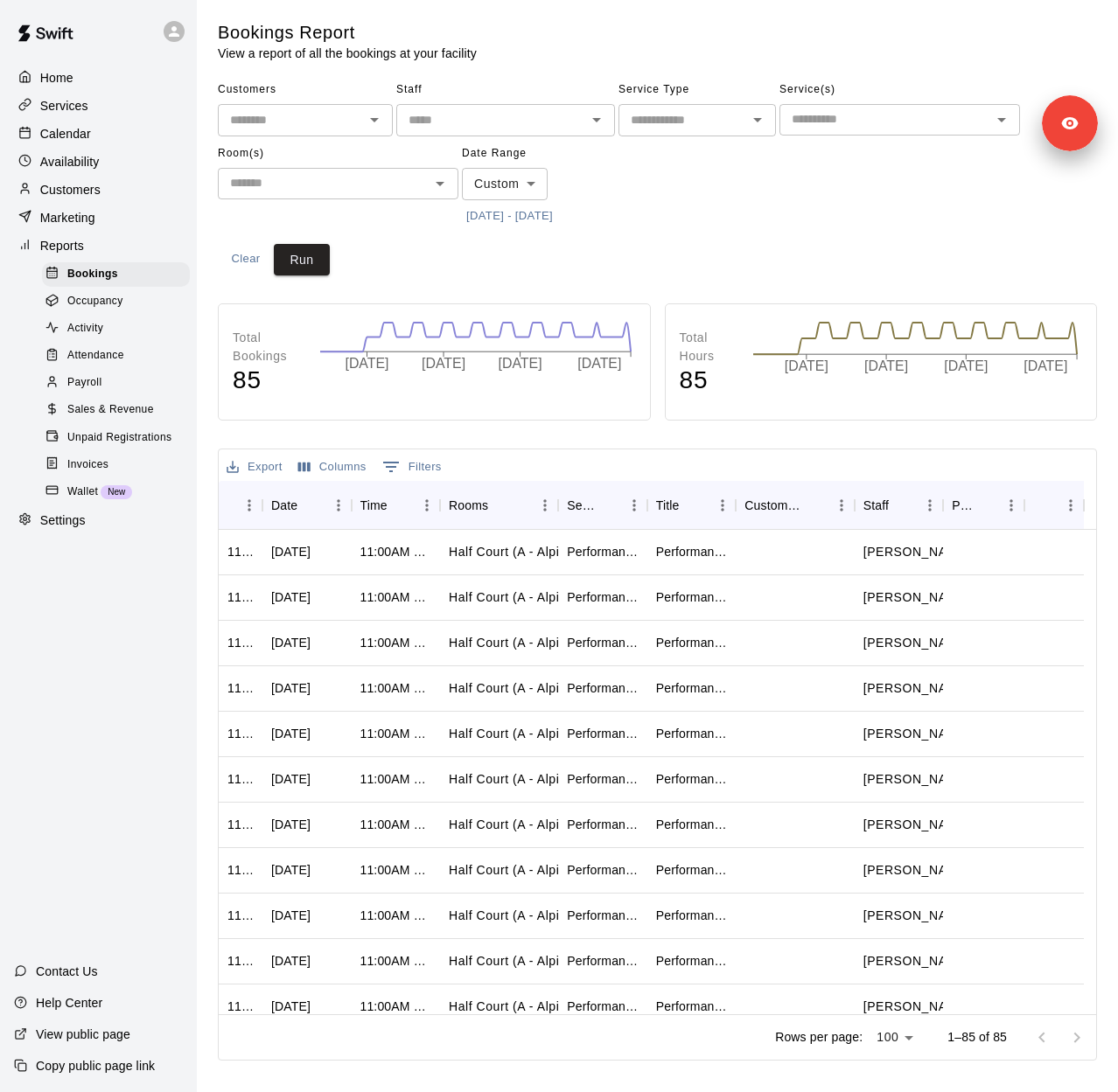
click at [107, 108] on div "Services" at bounding box center [98, 106] width 169 height 26
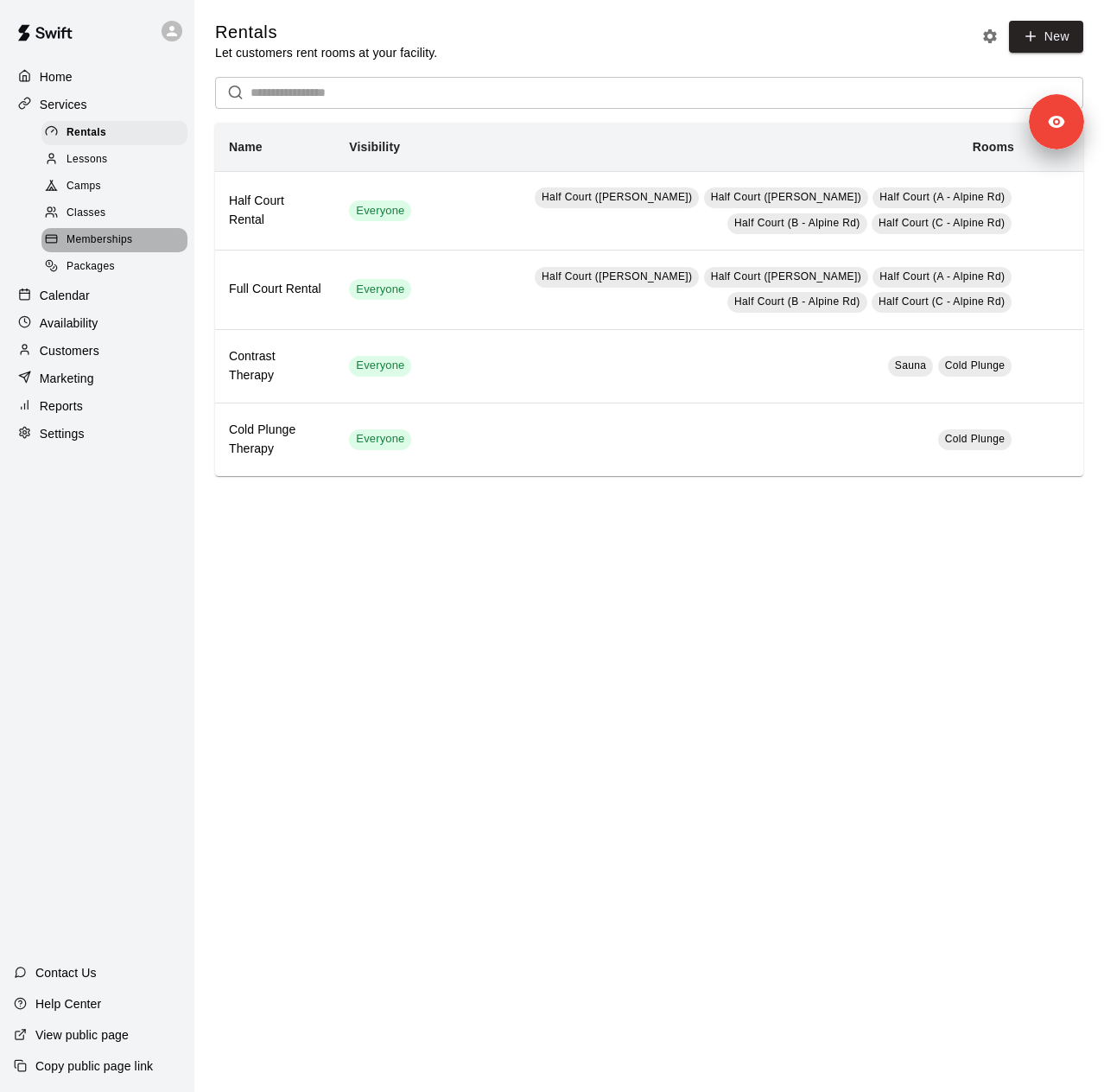
click at [100, 248] on span "Memberships" at bounding box center [99, 239] width 66 height 17
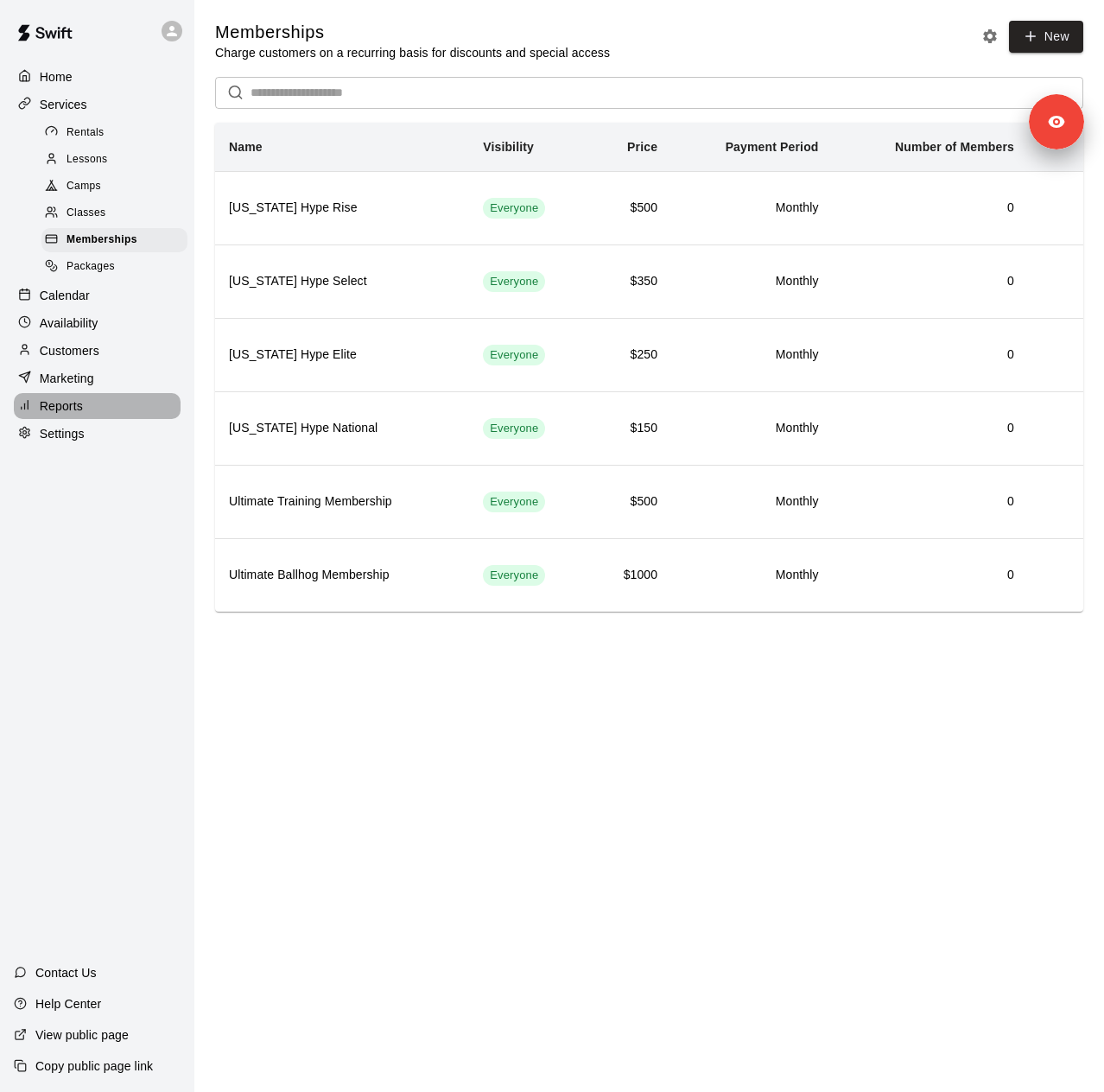
click at [83, 415] on div "Reports" at bounding box center [96, 406] width 167 height 26
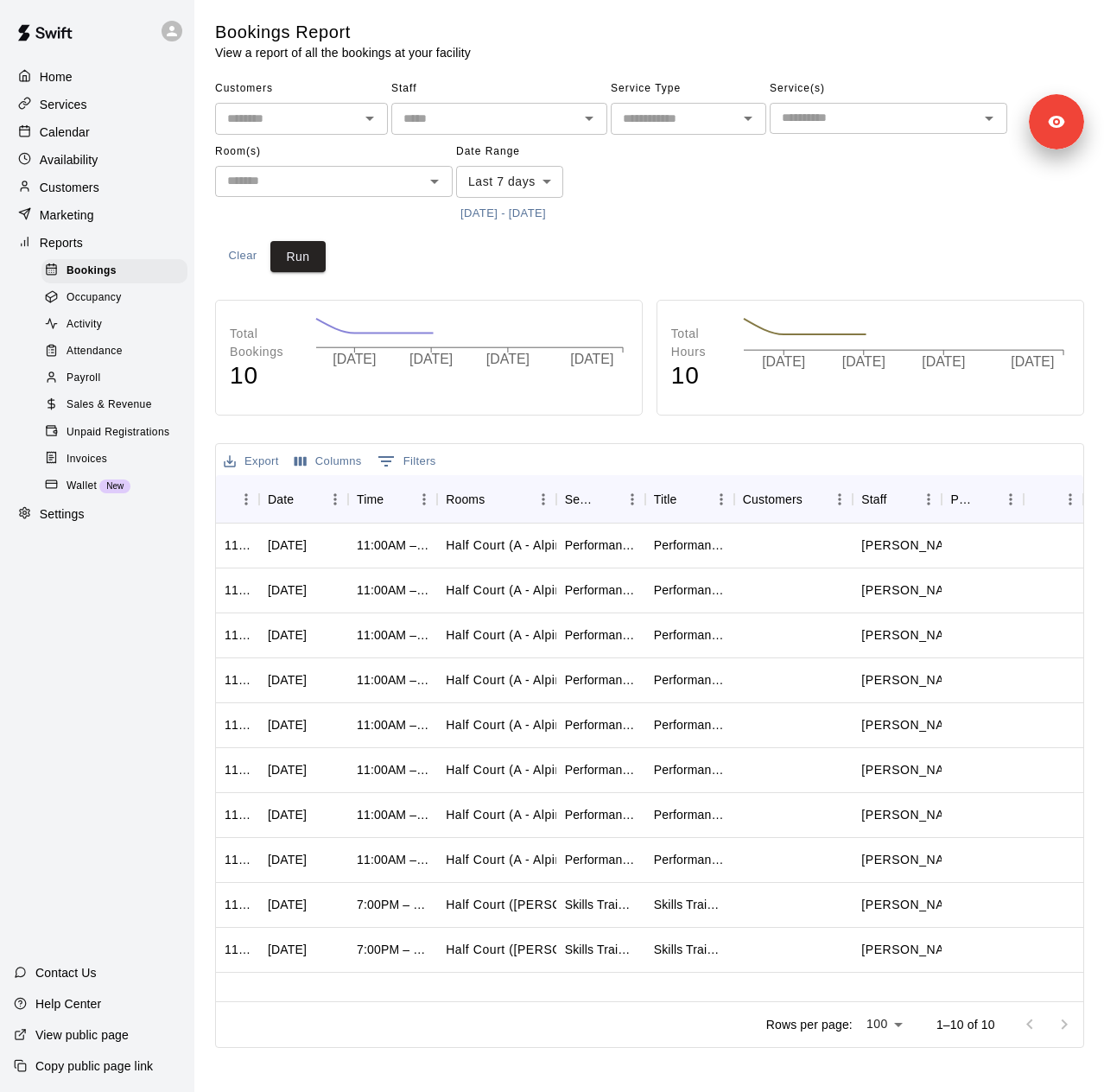
click at [121, 414] on span "Sales & Revenue" at bounding box center [109, 404] width 86 height 17
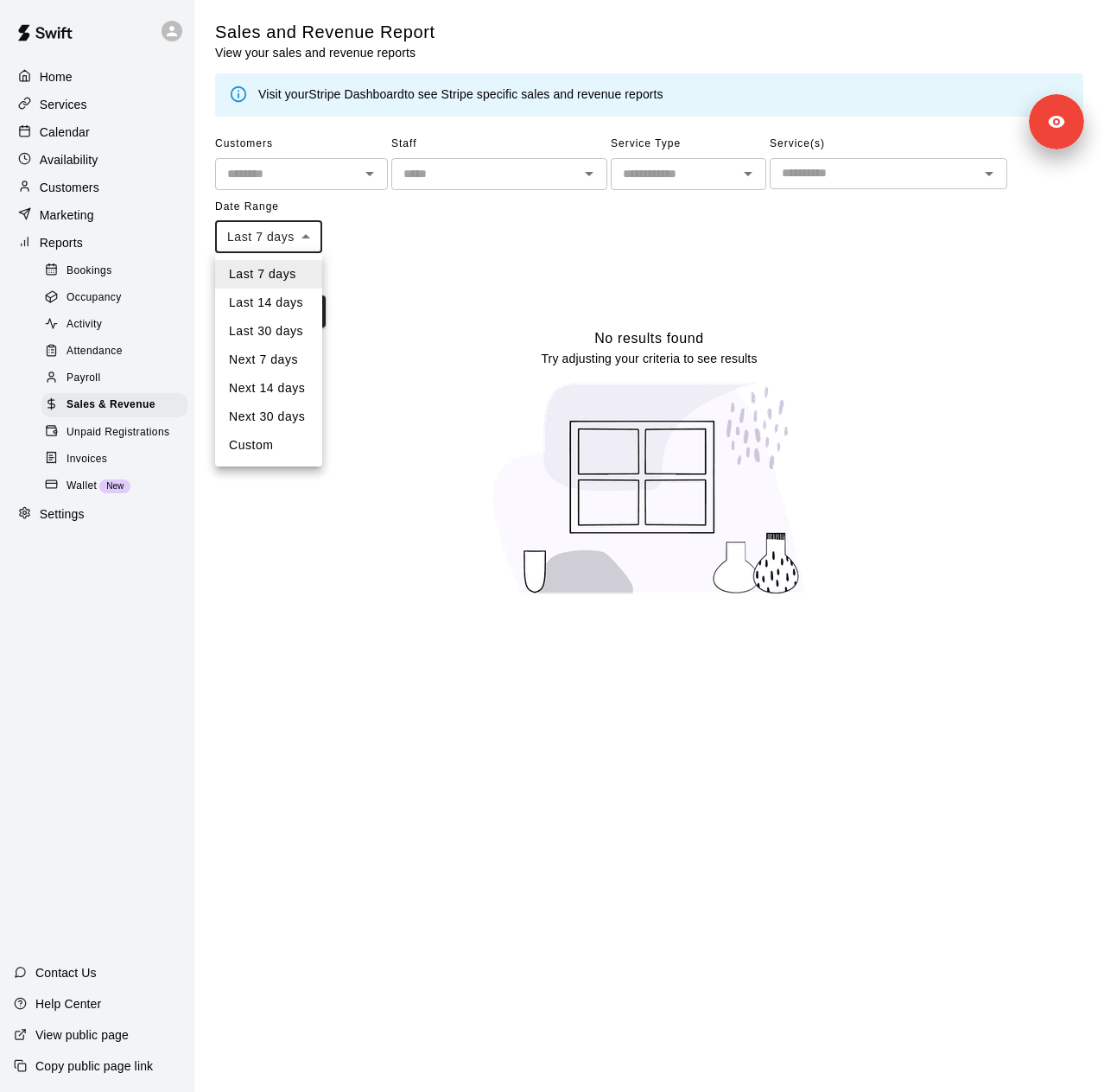
click at [283, 239] on body "Home Services Calendar Availability Customers Marketing Reports Bookings Occupa…" at bounding box center [552, 308] width 1104 height 617
click at [273, 447] on li "Custom" at bounding box center [268, 446] width 107 height 29
type input "******"
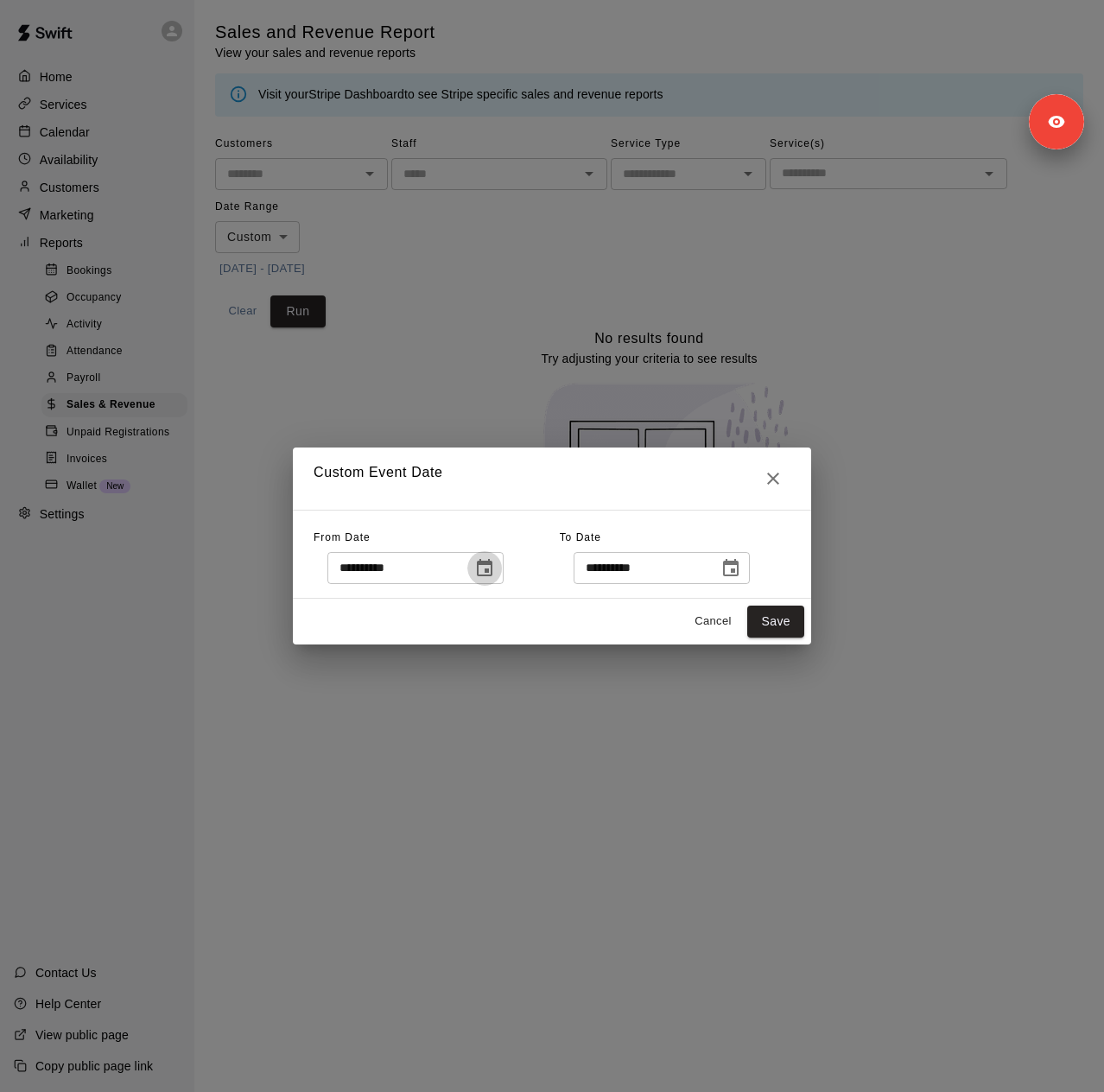
click at [493, 567] on icon "Choose date, selected date is Aug 5, 2025" at bounding box center [484, 567] width 15 height 17
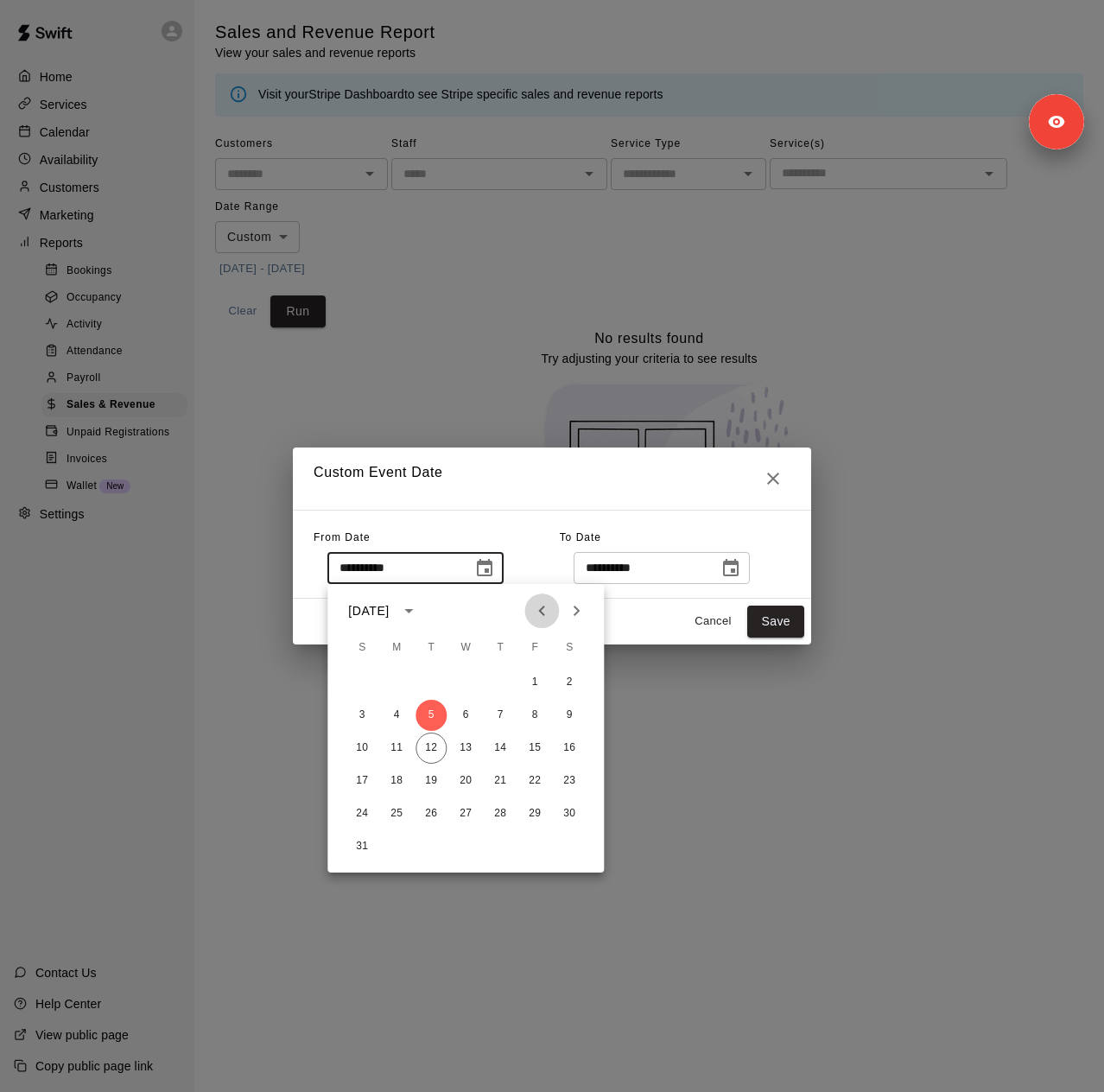
click at [545, 611] on icon "Previous month" at bounding box center [541, 610] width 21 height 21
click at [357, 686] on button "1" at bounding box center [362, 682] width 32 height 32
type input "**********"
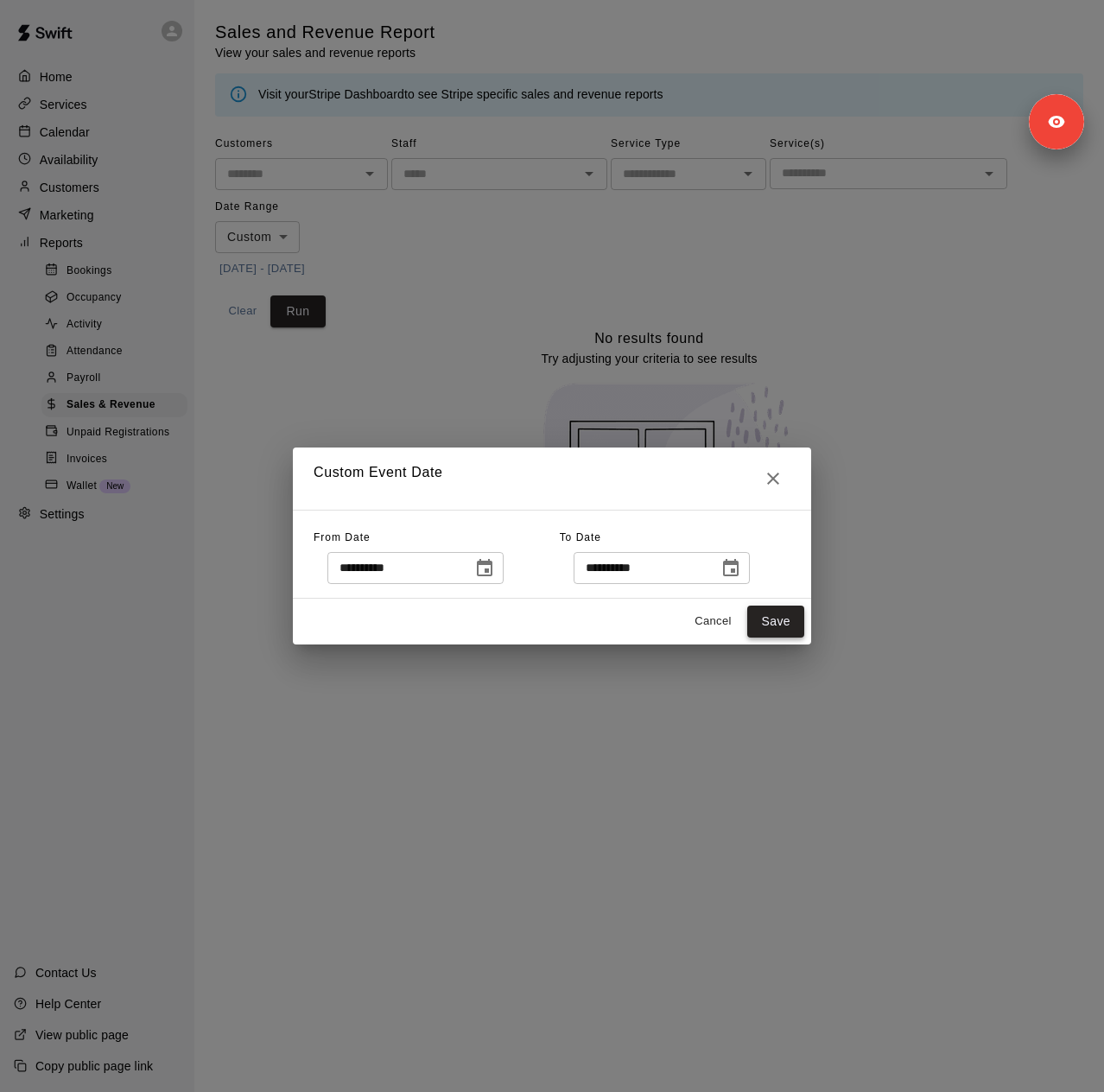
click at [792, 619] on button "Save" at bounding box center [775, 622] width 57 height 32
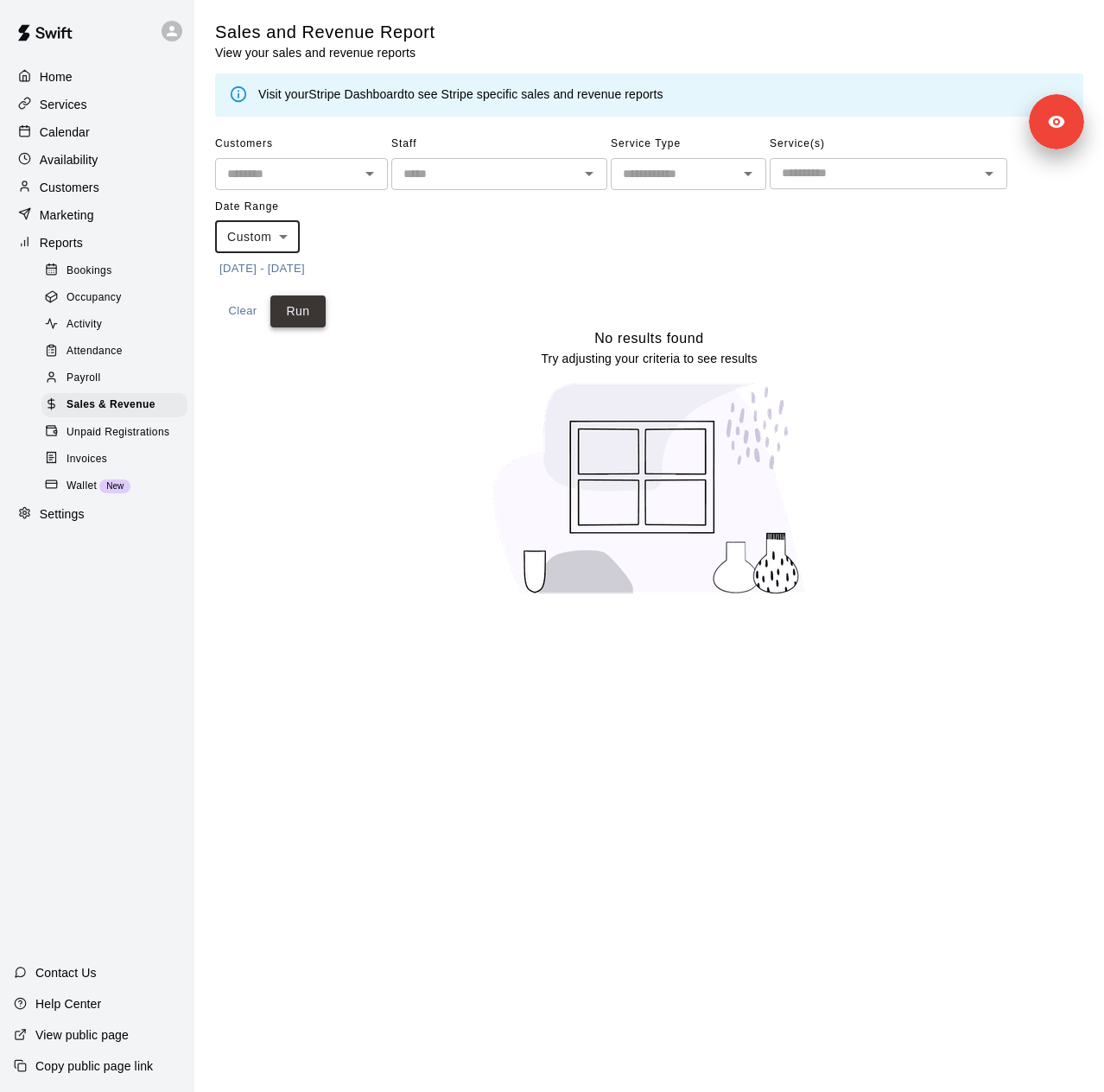
click at [314, 319] on button "Run" at bounding box center [297, 311] width 55 height 32
click at [94, 441] on span "Unpaid Registrations" at bounding box center [118, 432] width 103 height 17
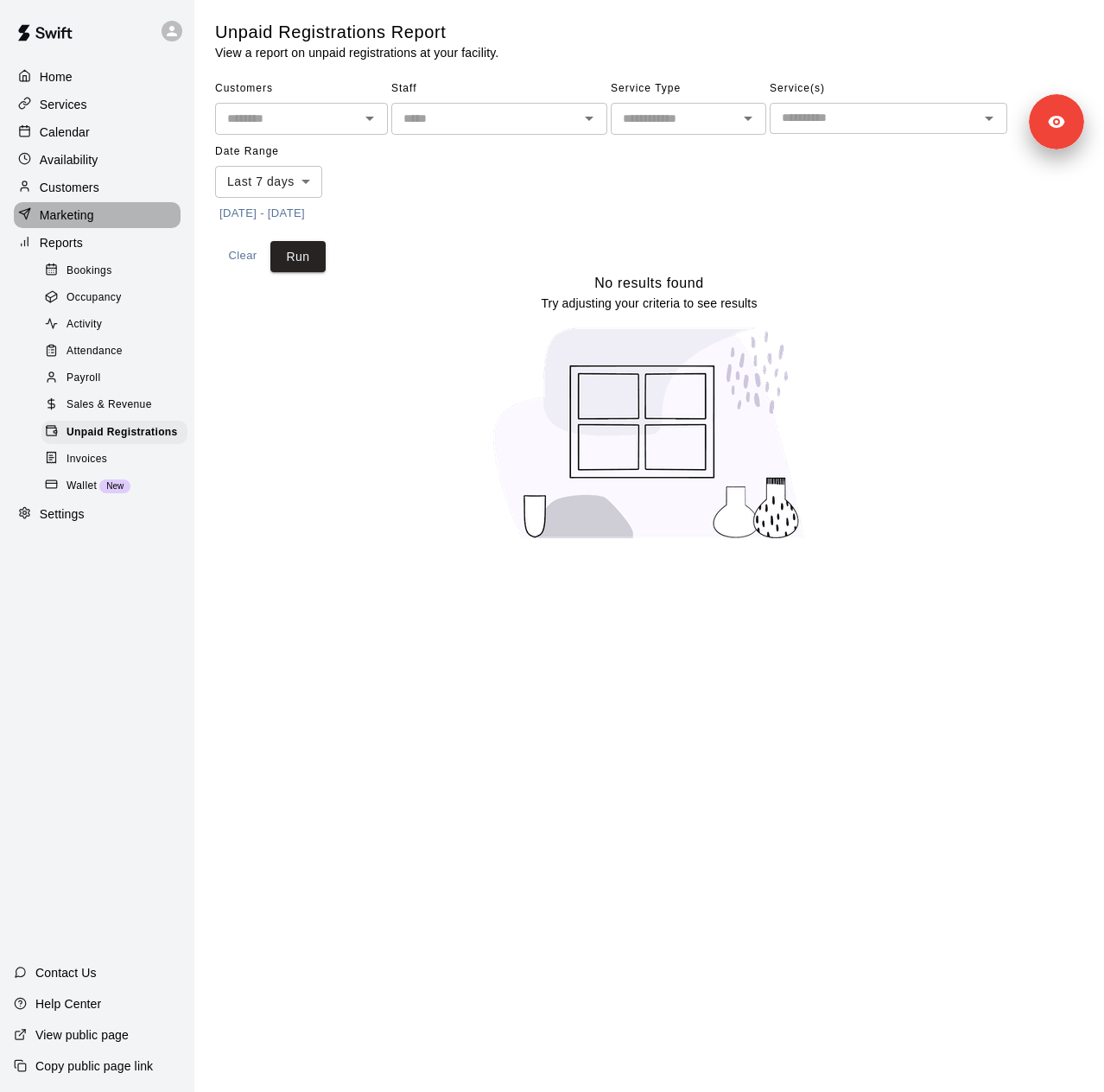
click at [68, 224] on p "Marketing" at bounding box center [67, 214] width 54 height 17
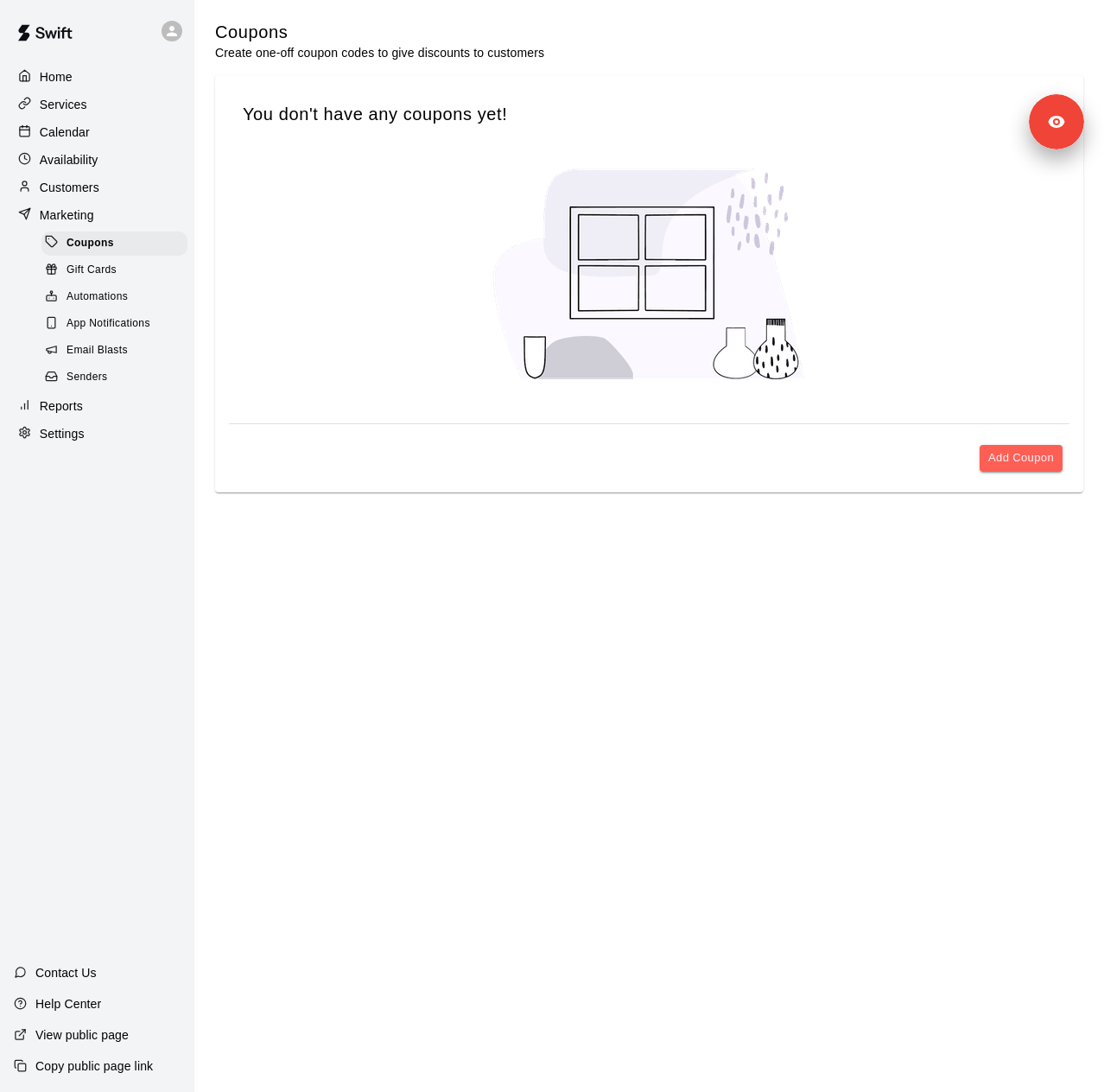
click at [90, 386] on span "Senders" at bounding box center [87, 377] width 41 height 17
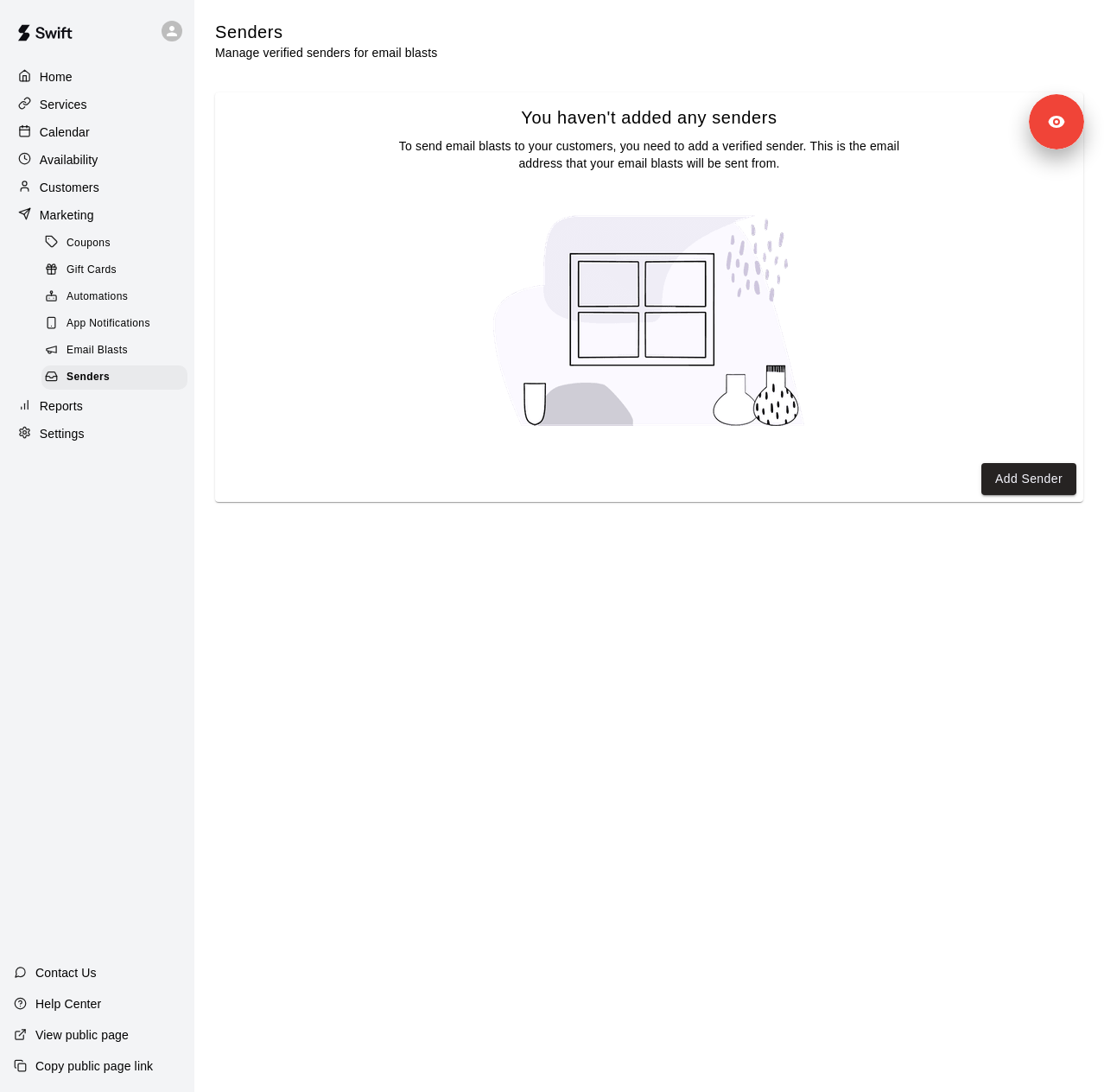
click at [104, 363] on div "Email Blasts" at bounding box center [114, 350] width 146 height 24
